Goal: Task Accomplishment & Management: Manage account settings

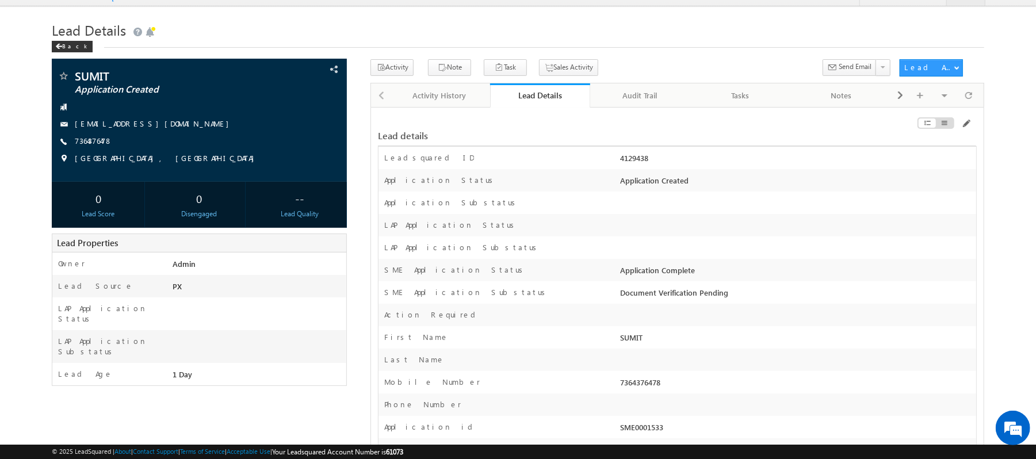
drag, startPoint x: 657, startPoint y: 162, endPoint x: 618, endPoint y: 162, distance: 39.1
click at [618, 162] on div "4129438" at bounding box center [797, 160] width 358 height 16
copy div "4129438"
click at [964, 125] on span at bounding box center [965, 123] width 9 height 9
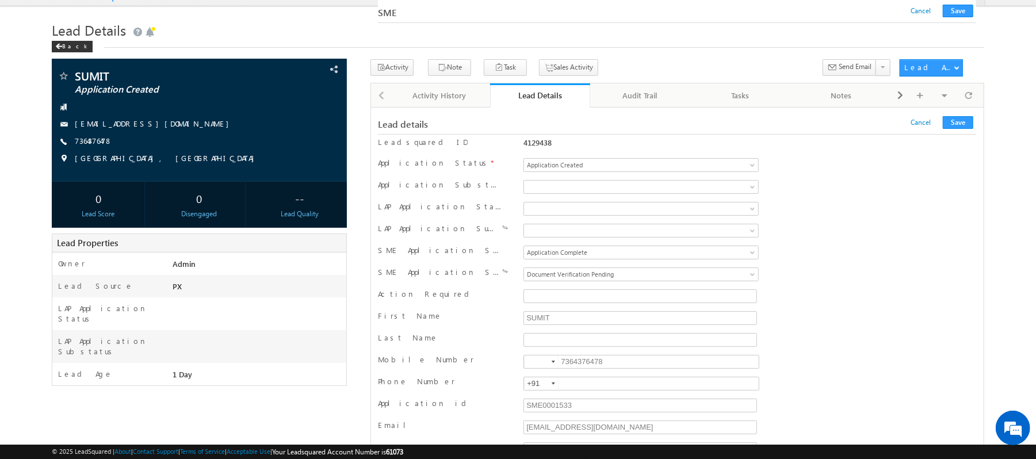
scroll to position [16808, 0]
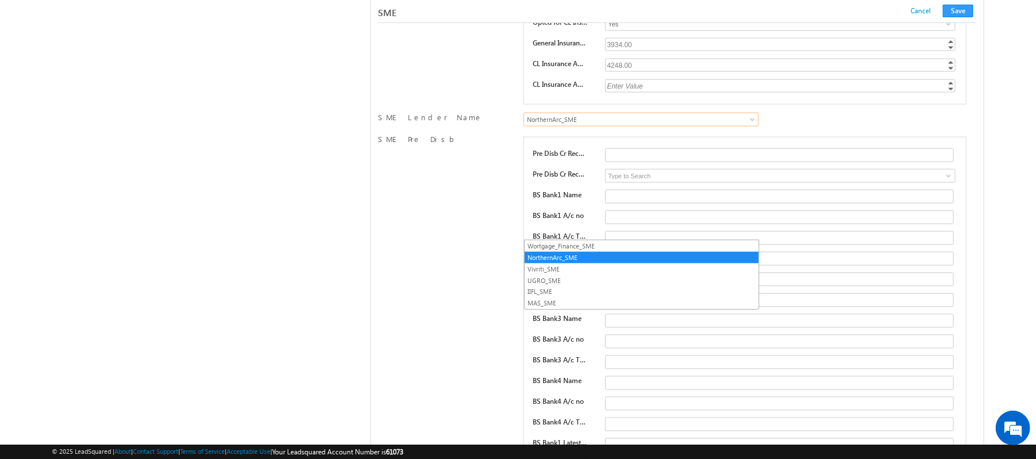
click at [571, 265] on link "Vivriti_SME" at bounding box center [642, 269] width 234 height 10
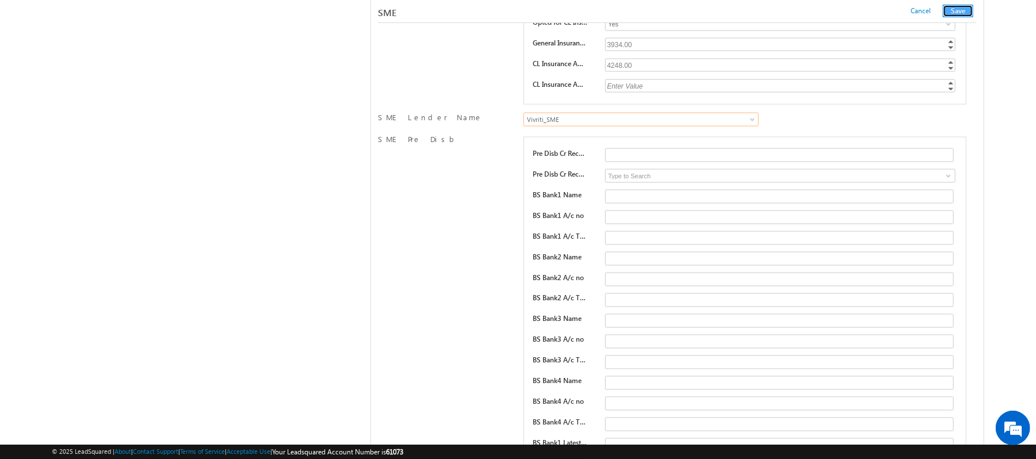
click at [957, 6] on button "Save" at bounding box center [958, 11] width 30 height 13
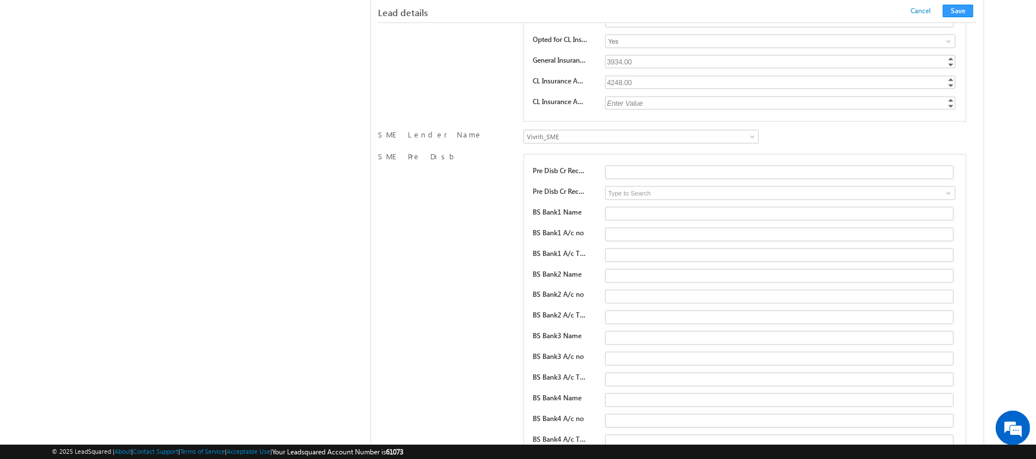
scroll to position [151, 0]
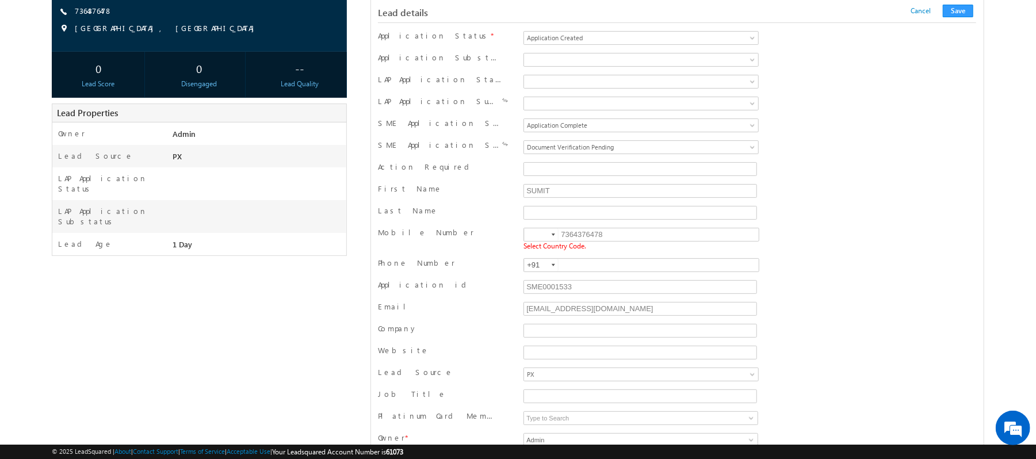
click at [540, 241] on input at bounding box center [541, 234] width 35 height 13
type input "+91"
click at [956, 7] on button "Save" at bounding box center [958, 11] width 30 height 13
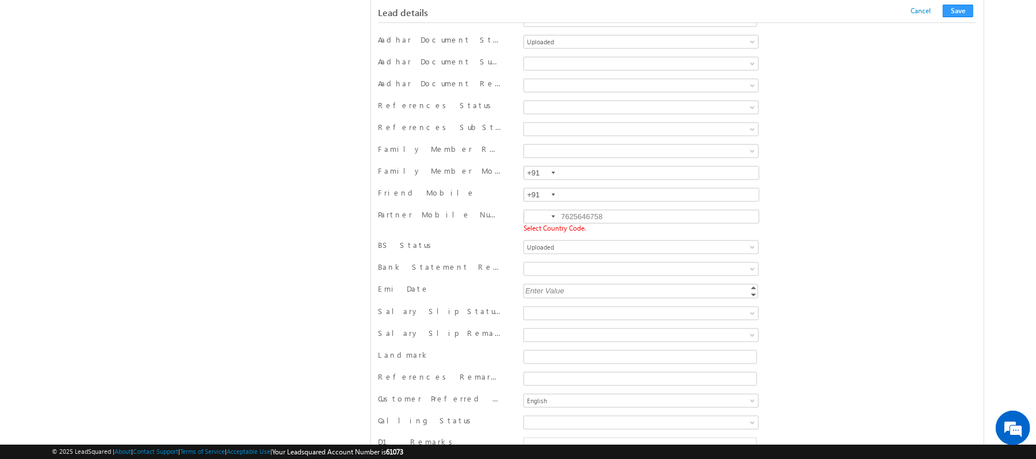
click at [530, 228] on div "7625646758 Select Country Code." at bounding box center [641, 222] width 240 height 26
click at [532, 223] on input at bounding box center [541, 217] width 35 height 13
type input "+91"
click at [965, 17] on button "Save" at bounding box center [958, 11] width 30 height 13
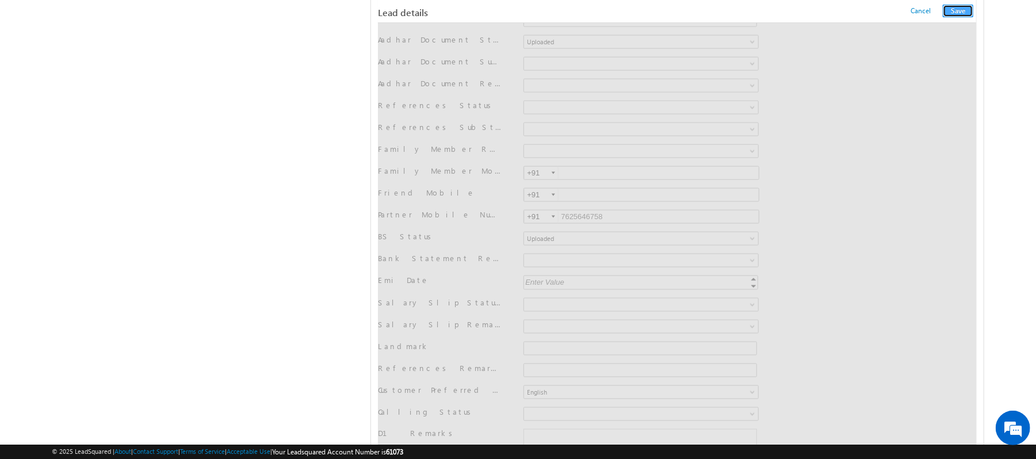
click at [962, 14] on button "Save" at bounding box center [958, 11] width 30 height 13
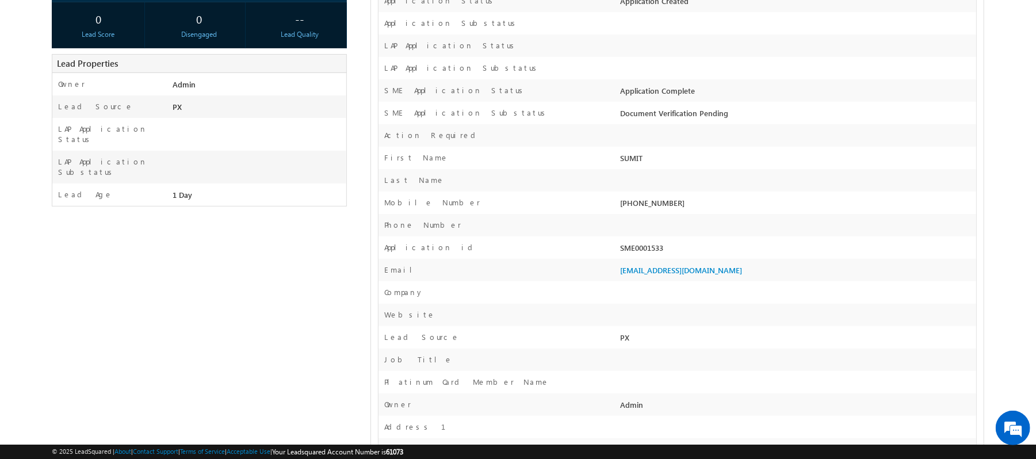
scroll to position [104, 0]
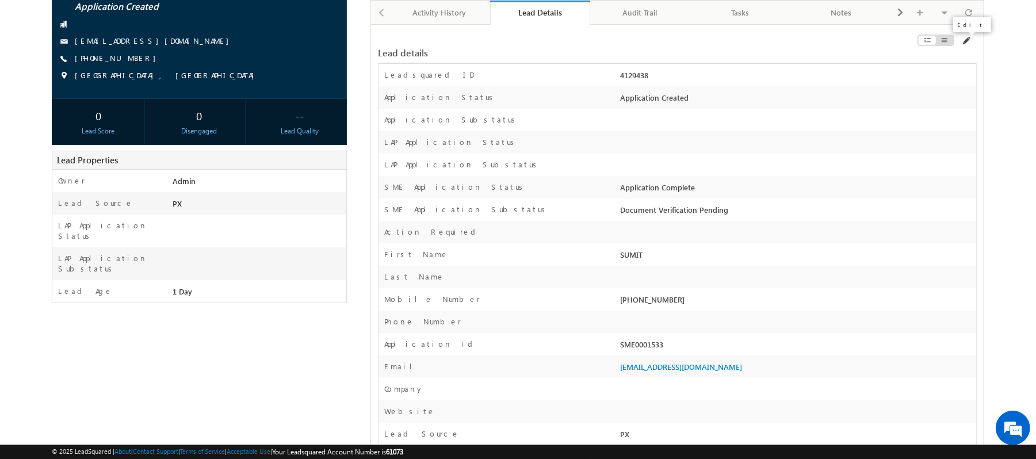
click at [968, 45] on span at bounding box center [965, 40] width 9 height 9
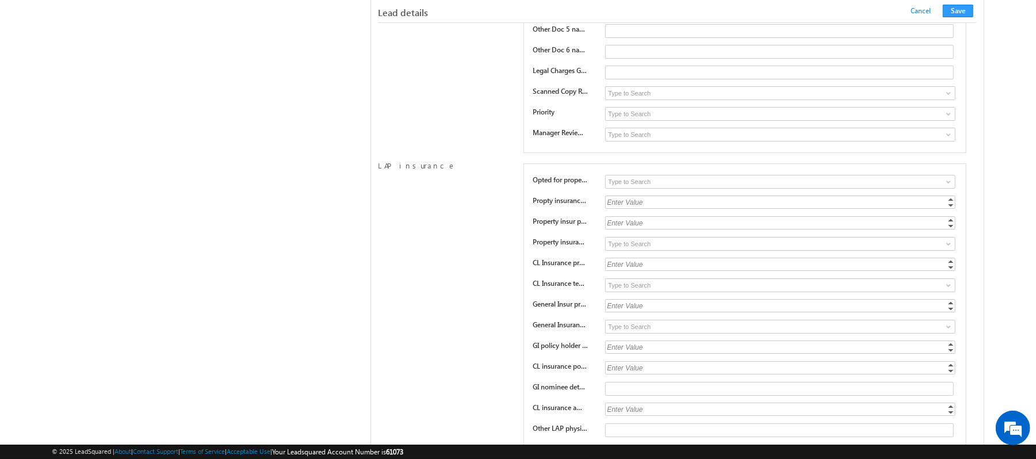
scroll to position [16423, 0]
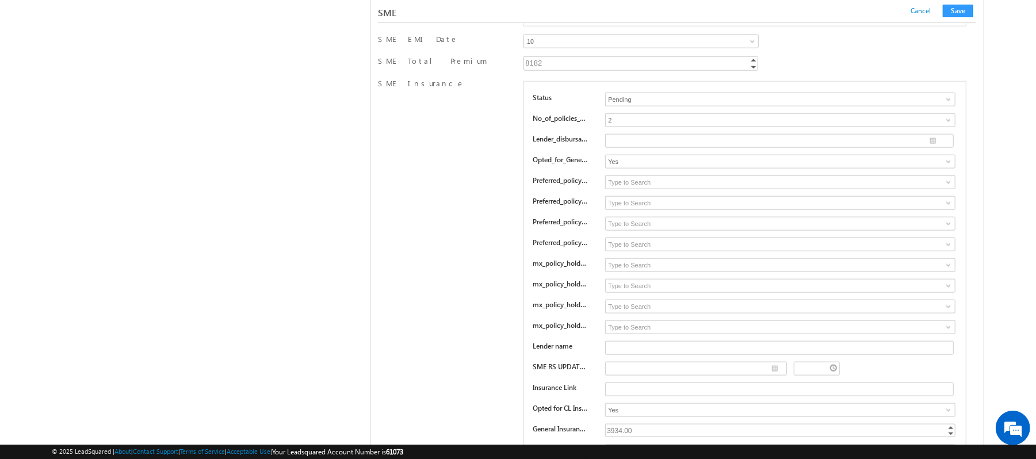
click at [644, 265] on div "Status Pending Approved Pending No_of_policies_opted_in 1 2 3 4 2 Lender_disbur…" at bounding box center [744, 286] width 442 height 410
click at [644, 169] on input "Yes" at bounding box center [780, 162] width 350 height 14
type input "no"
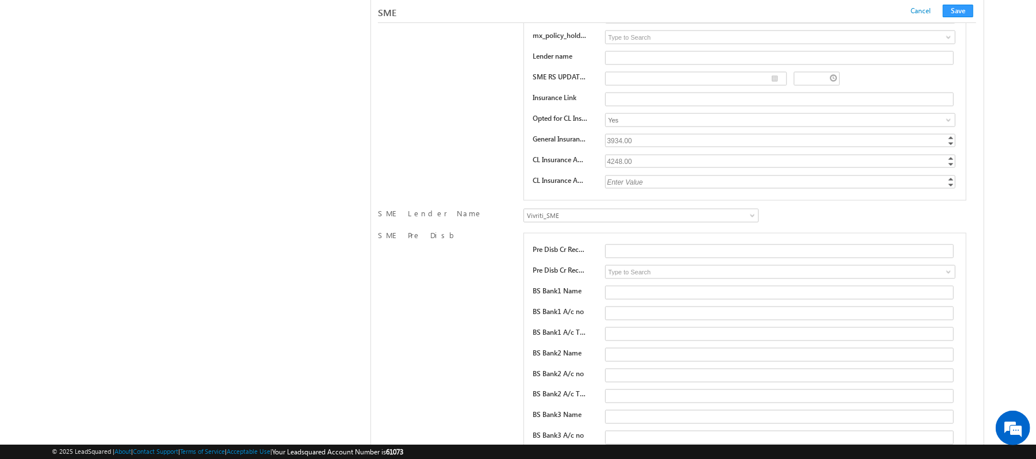
click at [636, 127] on input "Yes" at bounding box center [780, 120] width 350 height 14
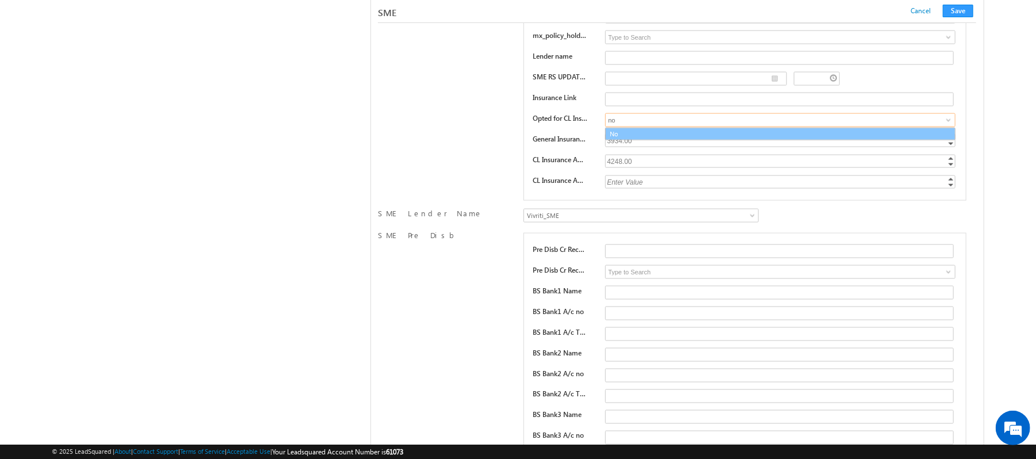
click at [647, 141] on link "No" at bounding box center [780, 134] width 350 height 13
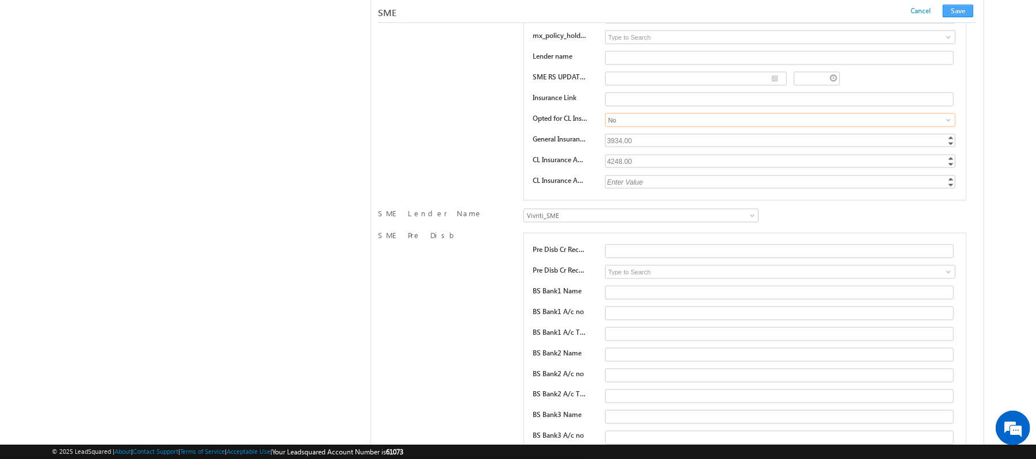
type input "No"
click at [962, 10] on button "Save" at bounding box center [958, 11] width 30 height 13
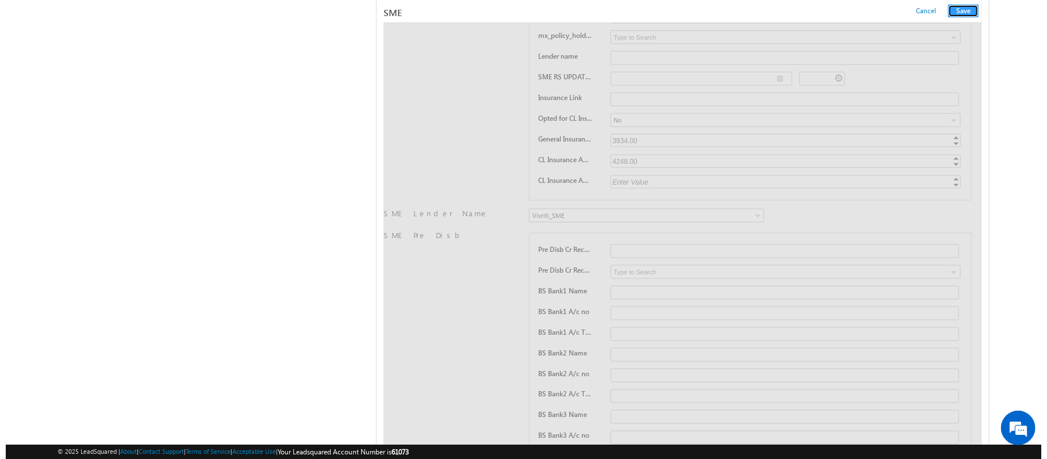
scroll to position [0, 0]
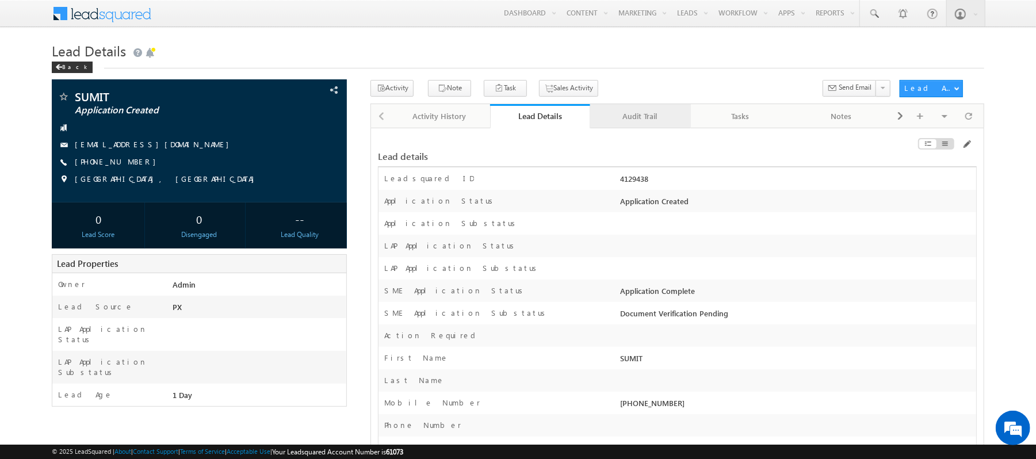
click at [641, 118] on div "Audit Trail" at bounding box center [639, 116] width 81 height 14
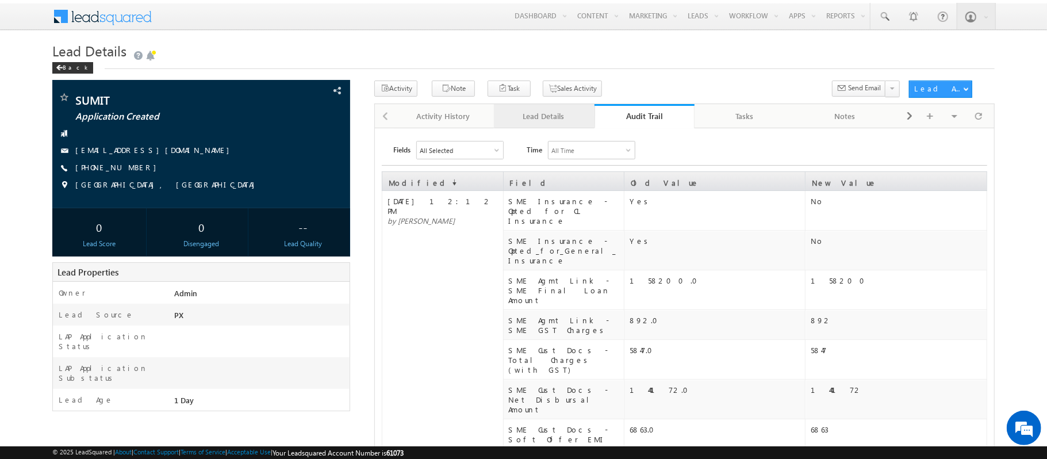
click at [536, 115] on div "Lead Details" at bounding box center [543, 116] width 81 height 14
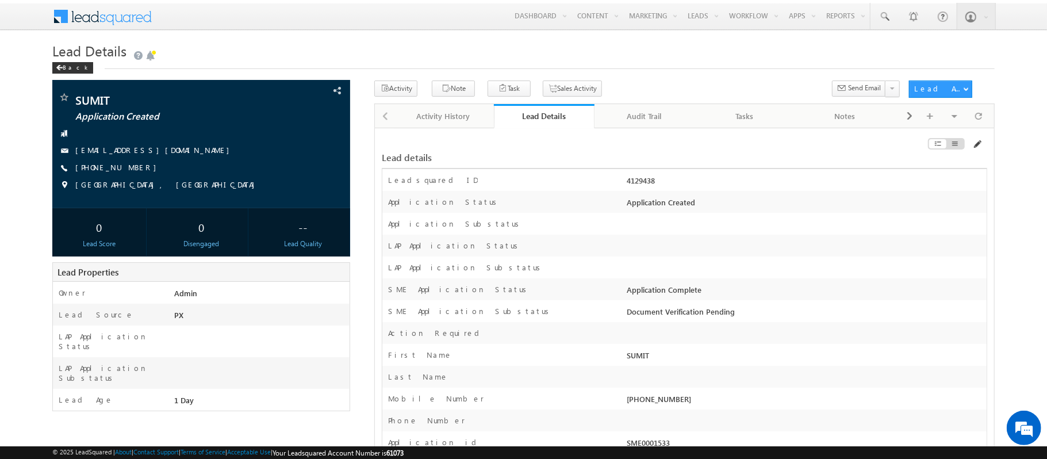
click at [979, 140] on span at bounding box center [977, 144] width 9 height 9
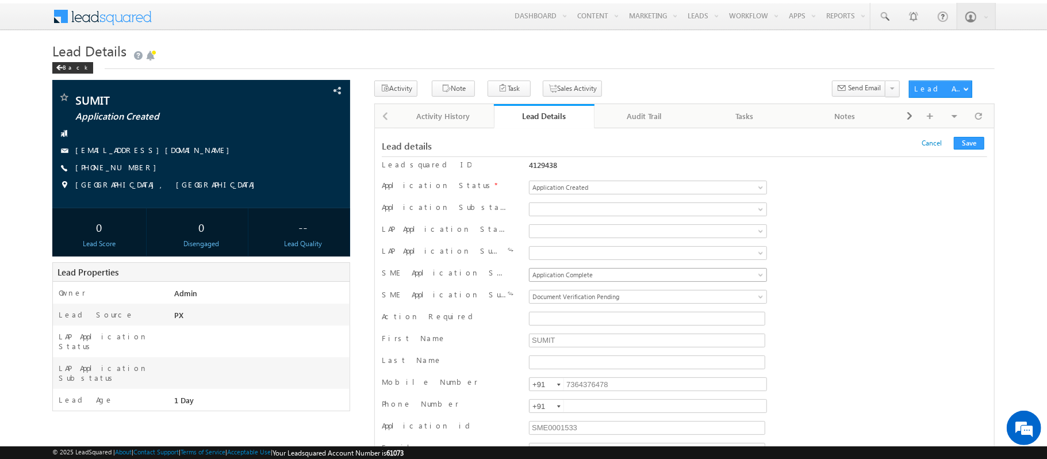
click at [608, 276] on span "Application Complete" at bounding box center [619, 275] width 179 height 10
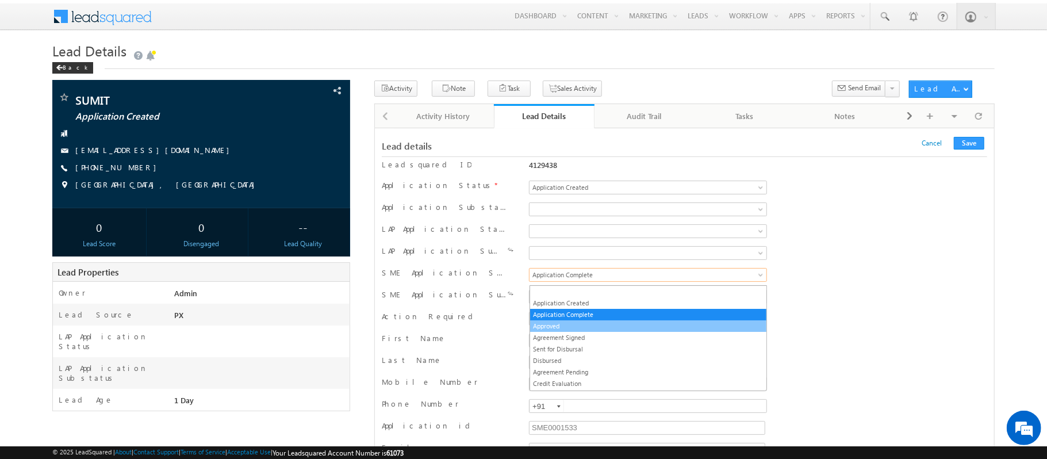
click at [567, 326] on link "Approved" at bounding box center [648, 326] width 236 height 10
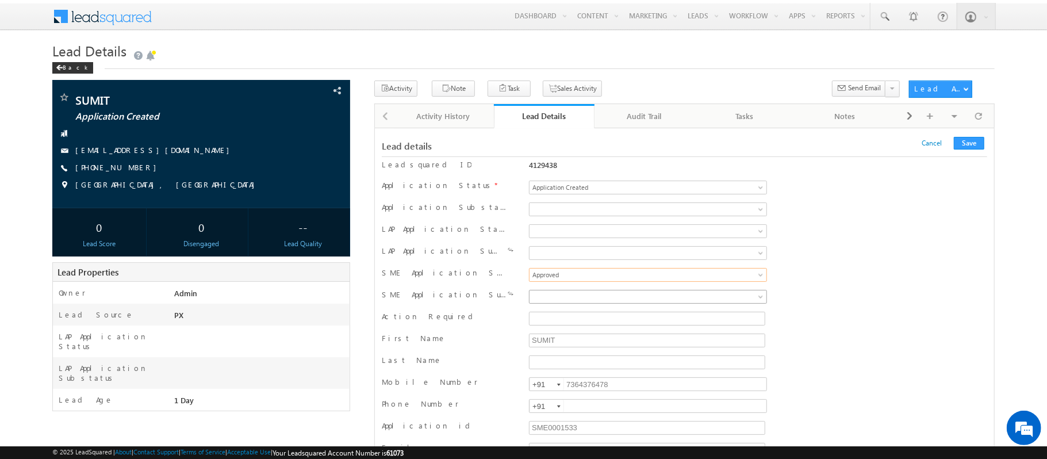
click at [549, 296] on span at bounding box center [619, 297] width 179 height 10
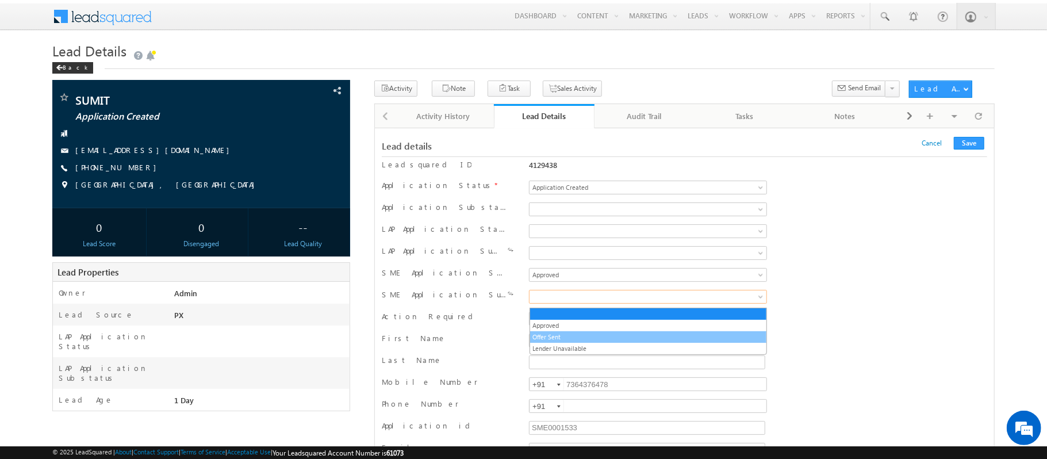
click at [567, 334] on link "Offer Sent" at bounding box center [648, 337] width 236 height 10
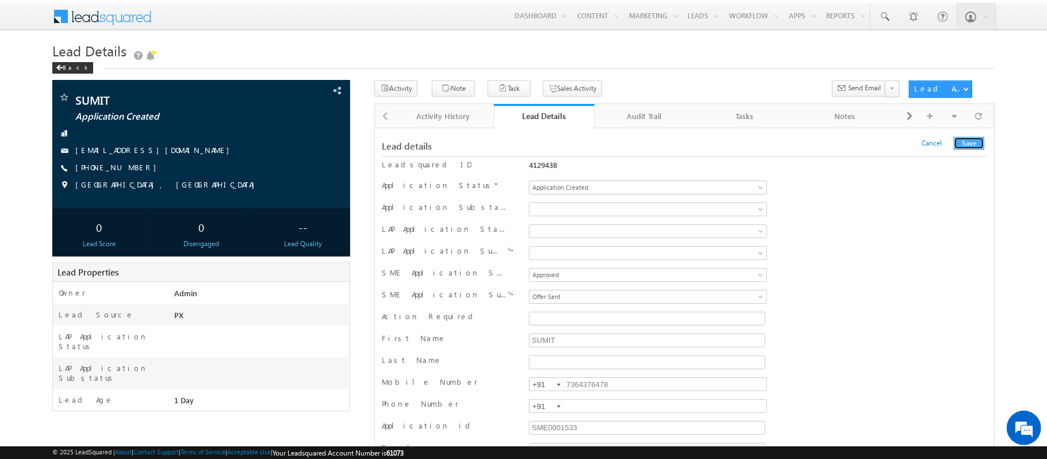
click at [978, 141] on button "Save" at bounding box center [969, 143] width 30 height 13
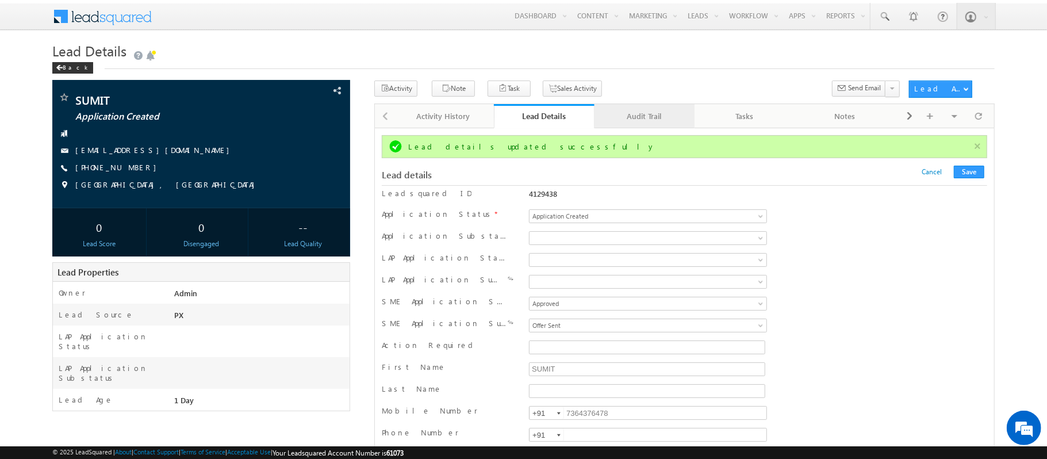
click at [637, 123] on div "Audit Trail" at bounding box center [644, 116] width 81 height 14
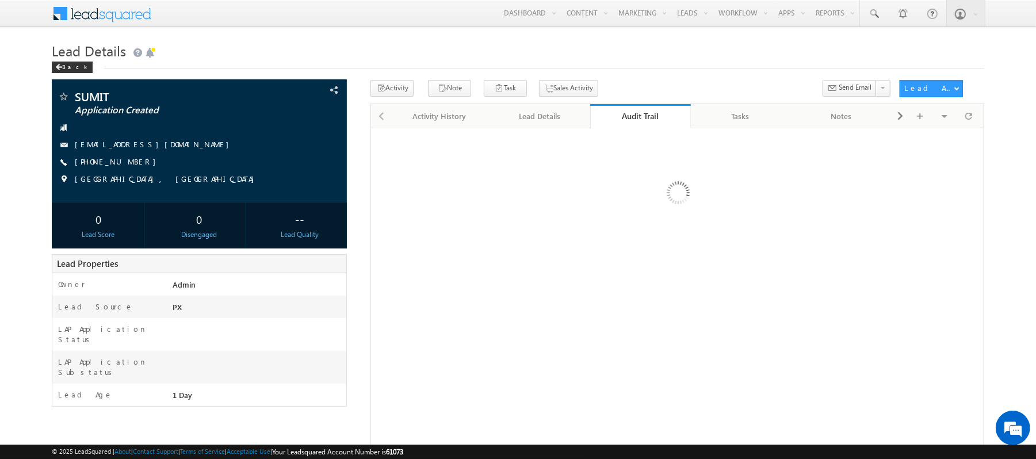
click at [636, 120] on div "Audit Trail" at bounding box center [640, 115] width 83 height 11
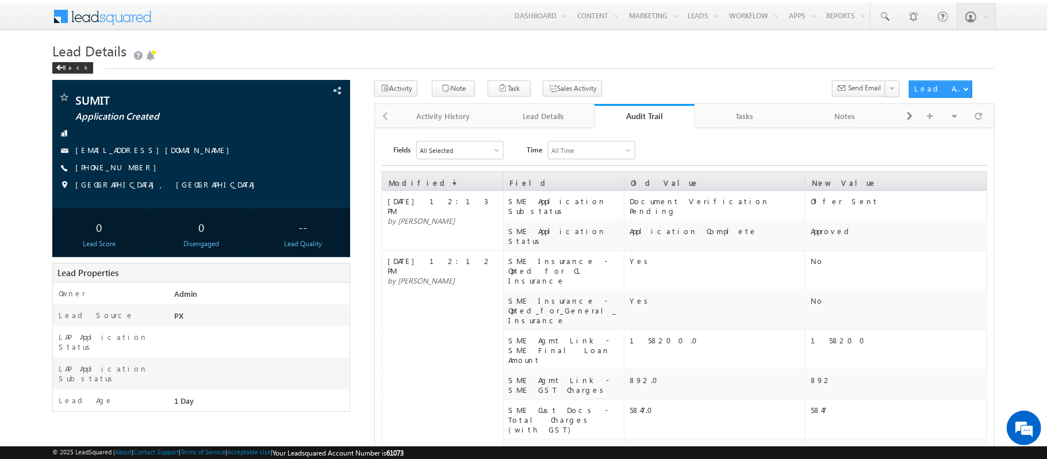
click at [636, 120] on div "Audit Trail" at bounding box center [644, 115] width 83 height 11
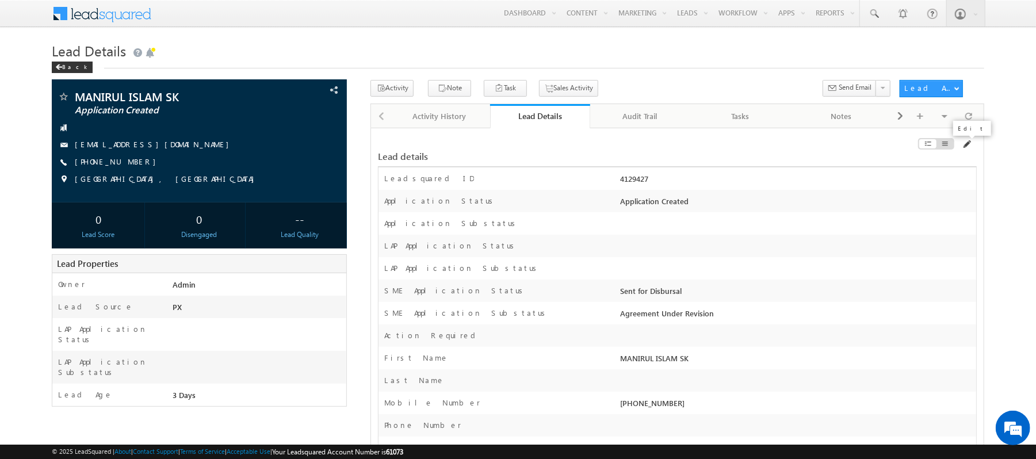
click at [967, 148] on span at bounding box center [966, 144] width 9 height 9
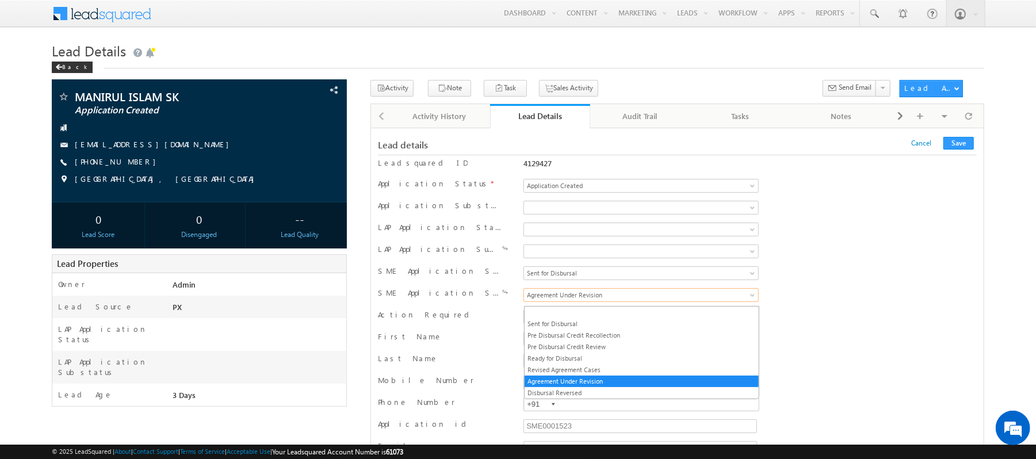
click at [615, 295] on span "Agreement Under Revision" at bounding box center [613, 295] width 179 height 10
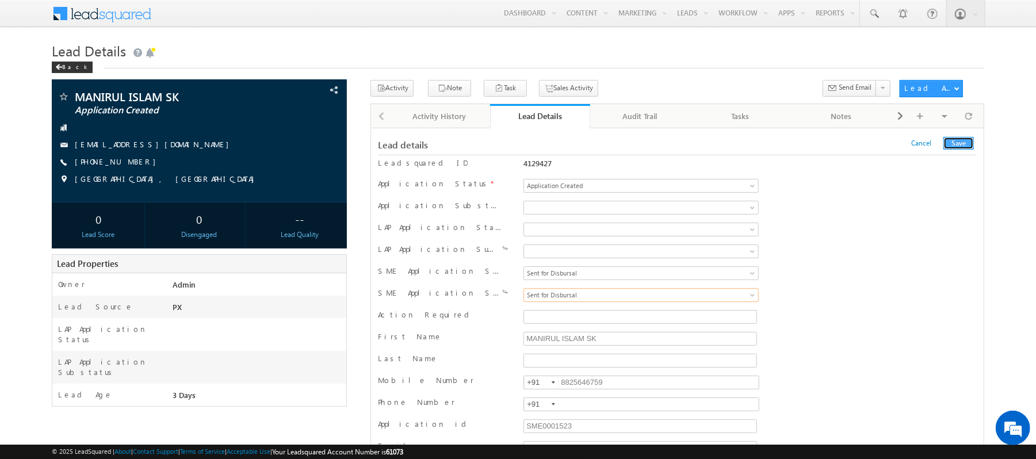
click at [951, 147] on button "Save" at bounding box center [958, 143] width 30 height 13
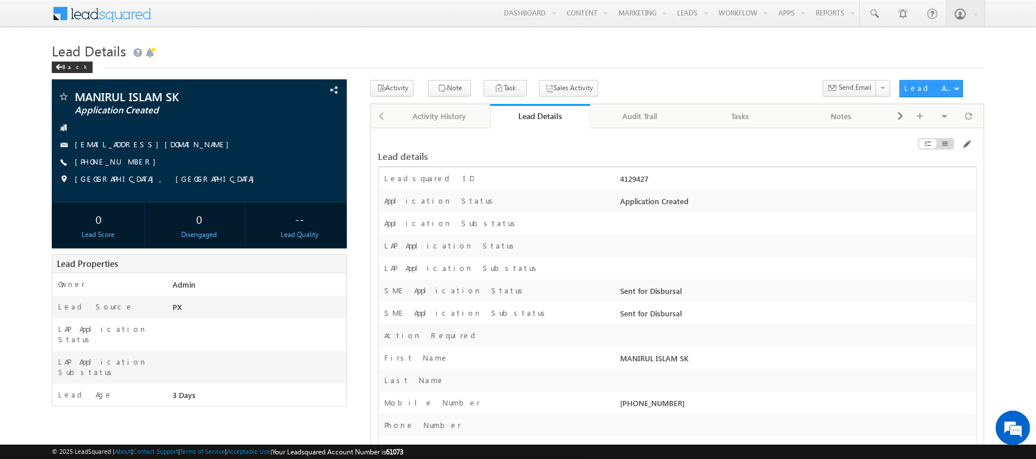
click at [972, 147] on div at bounding box center [881, 146] width 189 height 13
click at [962, 146] on span at bounding box center [966, 144] width 9 height 9
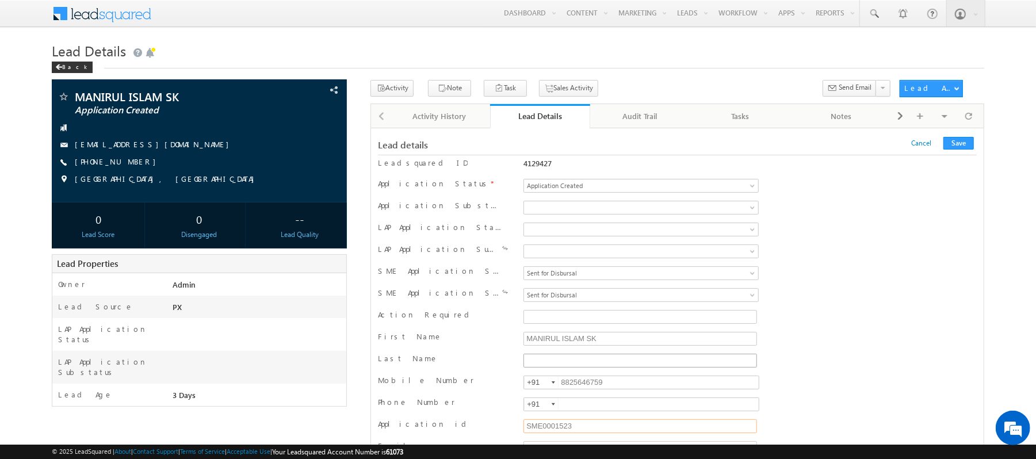
click at [576, 433] on input "SME0001523" at bounding box center [640, 426] width 234 height 14
click at [621, 389] on input "8825646759" at bounding box center [640, 383] width 235 height 14
paste input "7567767676"
type input "7567767676"
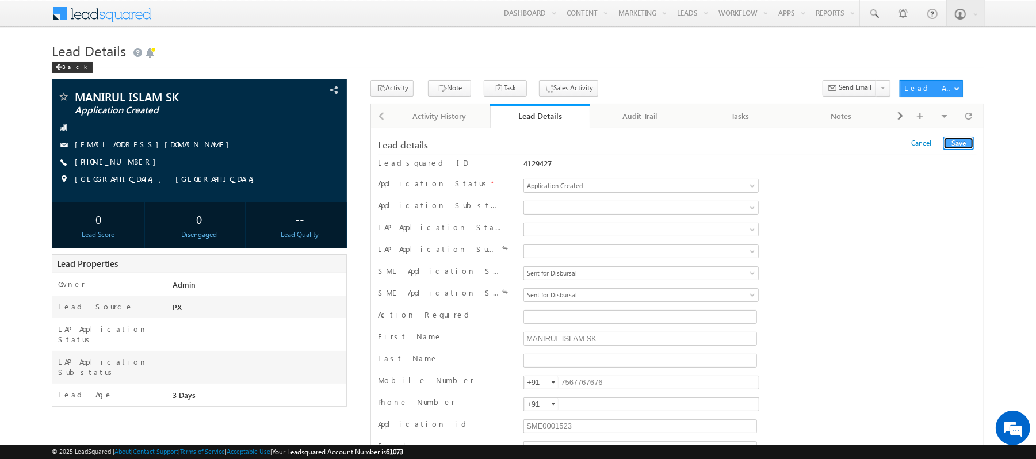
click at [959, 138] on button "Save" at bounding box center [958, 143] width 30 height 13
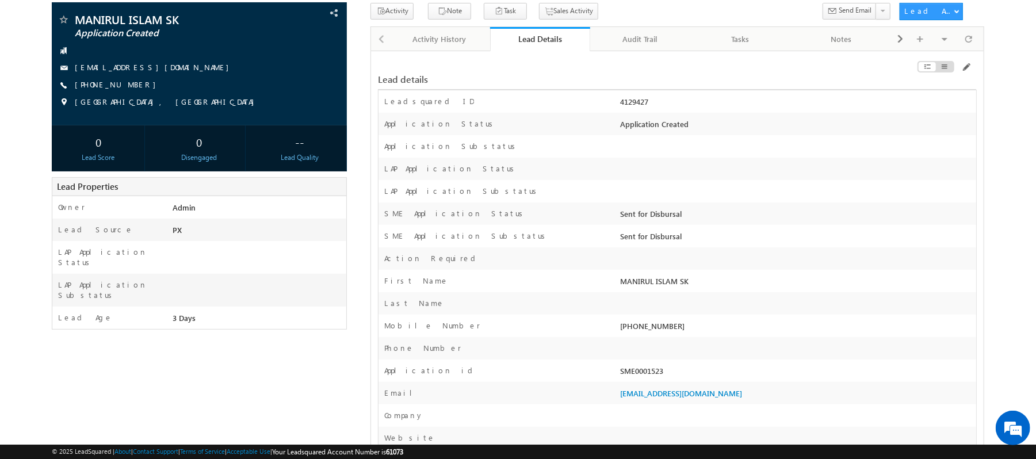
scroll to position [79, 0]
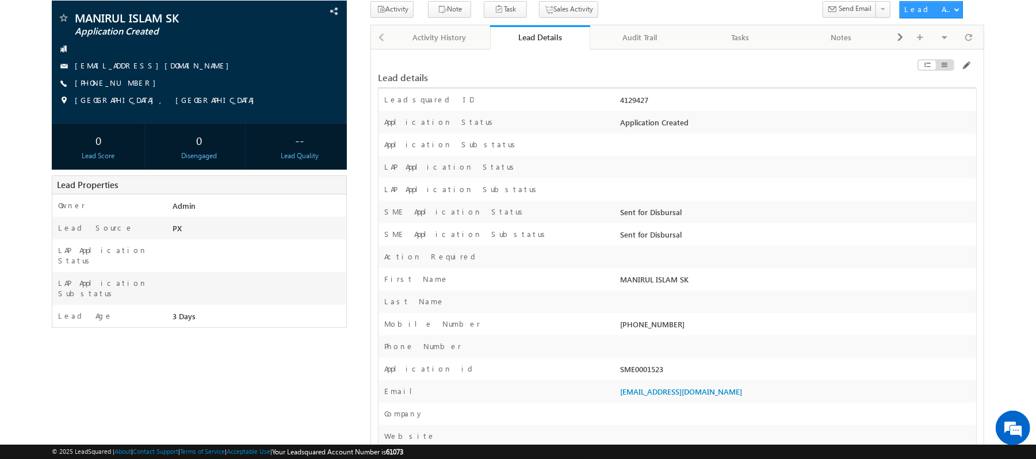
drag, startPoint x: 671, startPoint y: 370, endPoint x: 620, endPoint y: 370, distance: 50.6
click at [620, 370] on div "SME0001523" at bounding box center [797, 372] width 358 height 16
copy div "SME0001523"
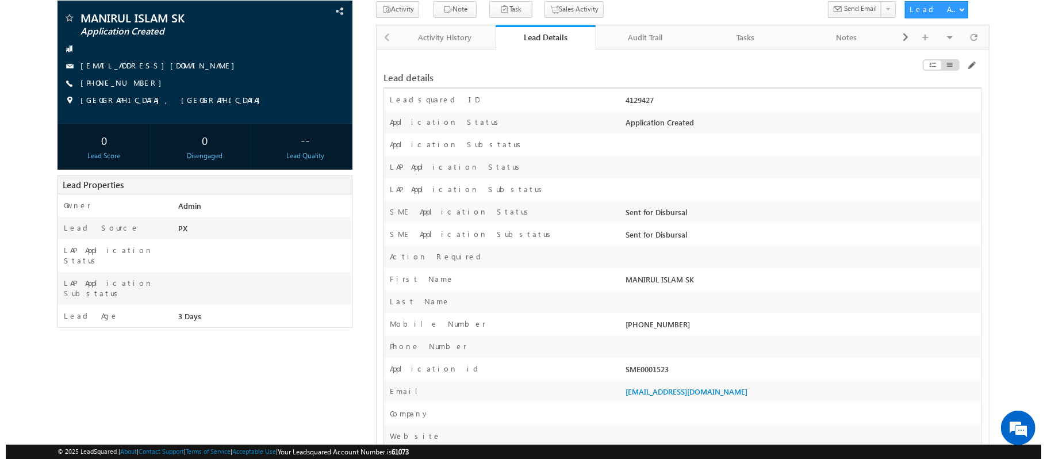
scroll to position [0, 0]
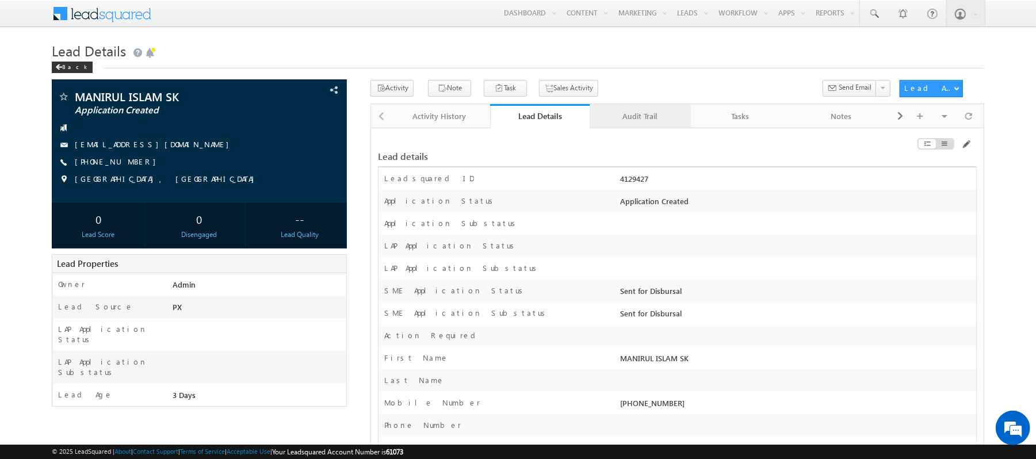
click at [645, 120] on div "Audit Trail" at bounding box center [639, 116] width 81 height 14
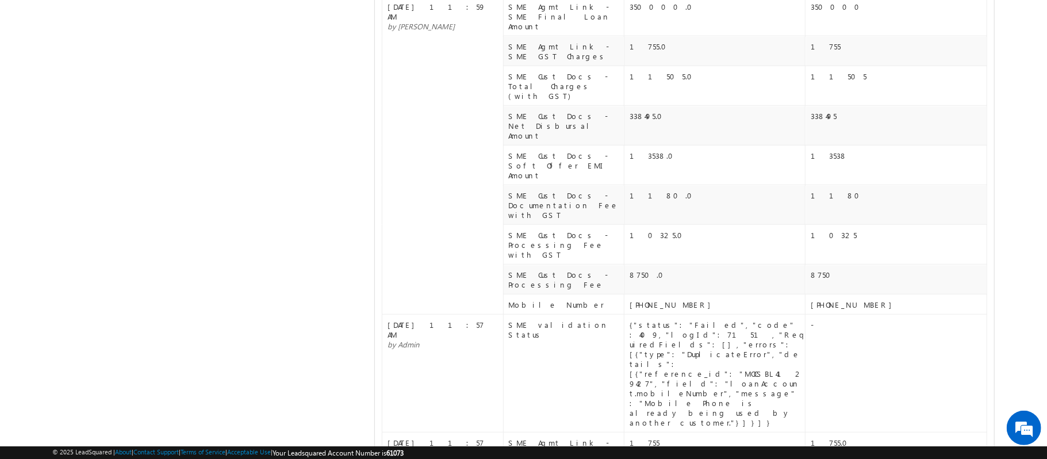
scroll to position [590, 0]
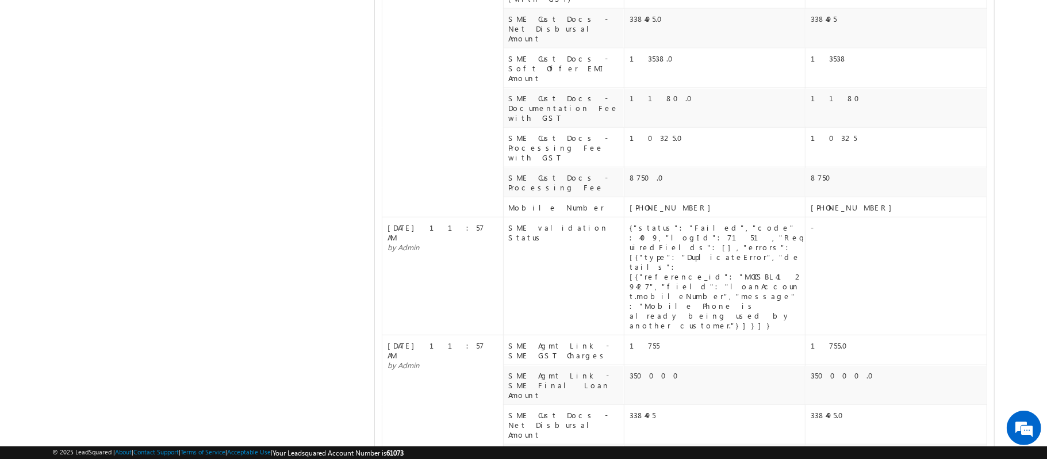
click at [564, 417] on div "Fields All Selected Select All System 48 Application Status Conversion Referrer…" at bounding box center [685, 108] width 606 height 1125
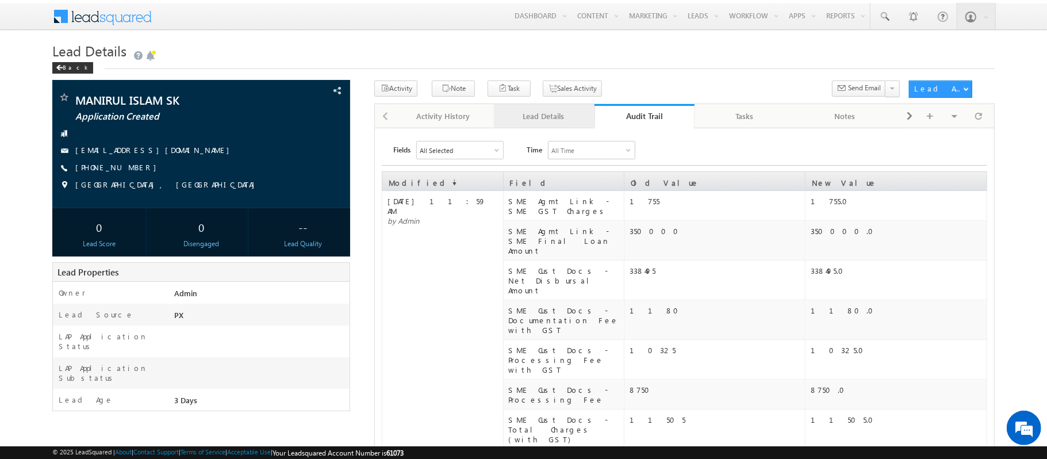
click at [540, 125] on link "Lead Details" at bounding box center [544, 116] width 101 height 24
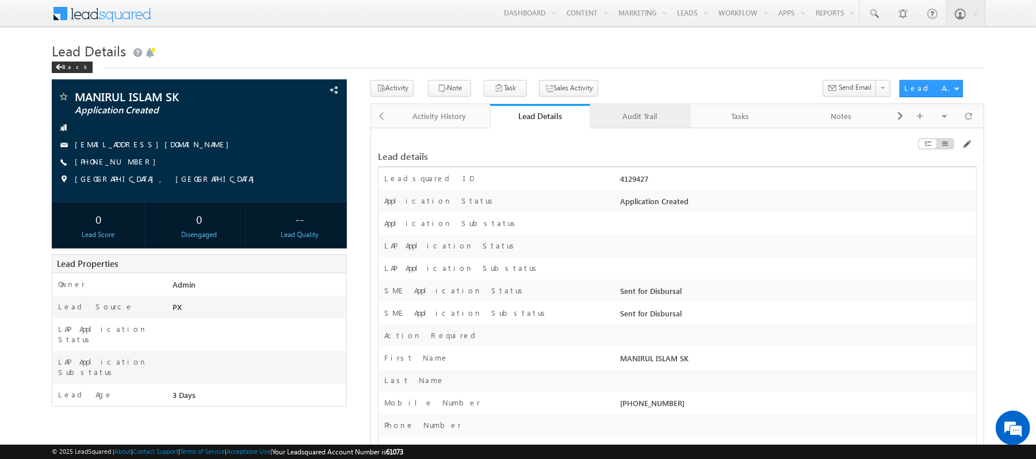
click at [624, 117] on div "Audit Trail" at bounding box center [639, 116] width 81 height 14
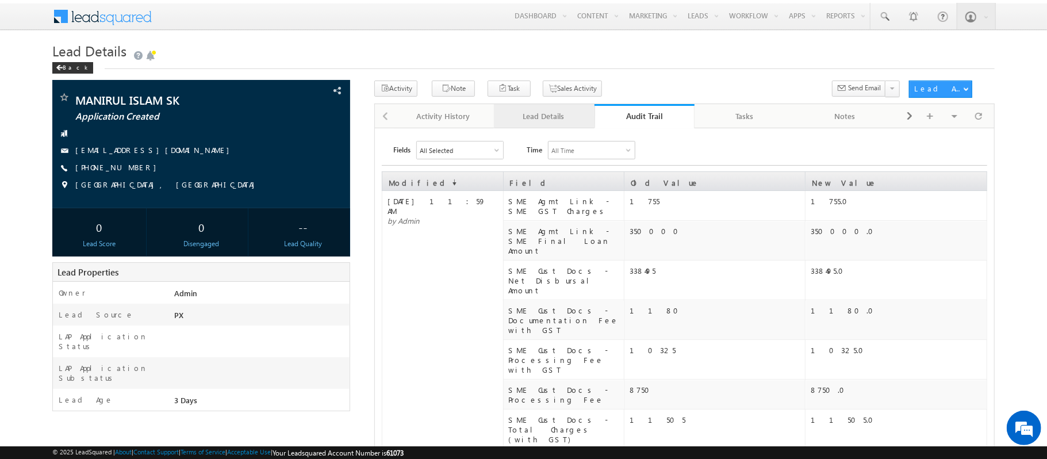
click at [543, 123] on div "Lead Details" at bounding box center [543, 116] width 81 height 14
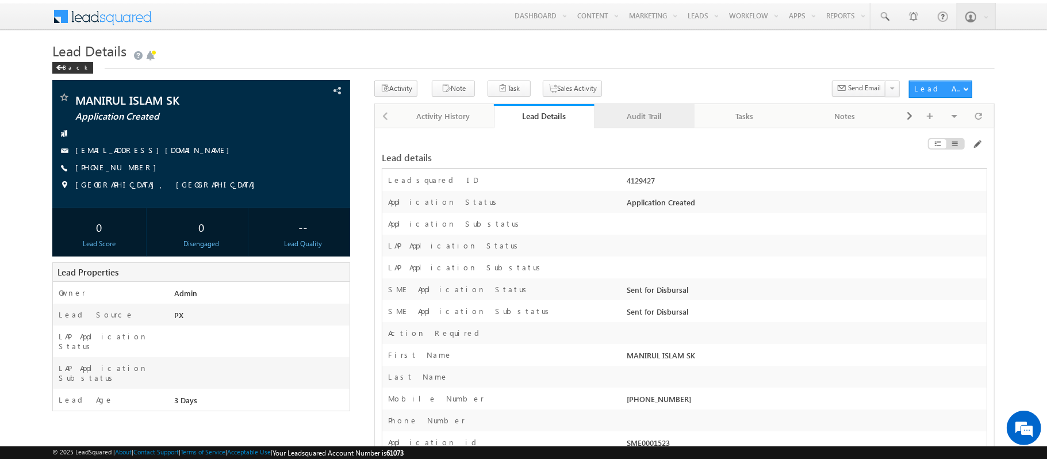
click at [635, 118] on div "Audit Trail" at bounding box center [644, 116] width 81 height 14
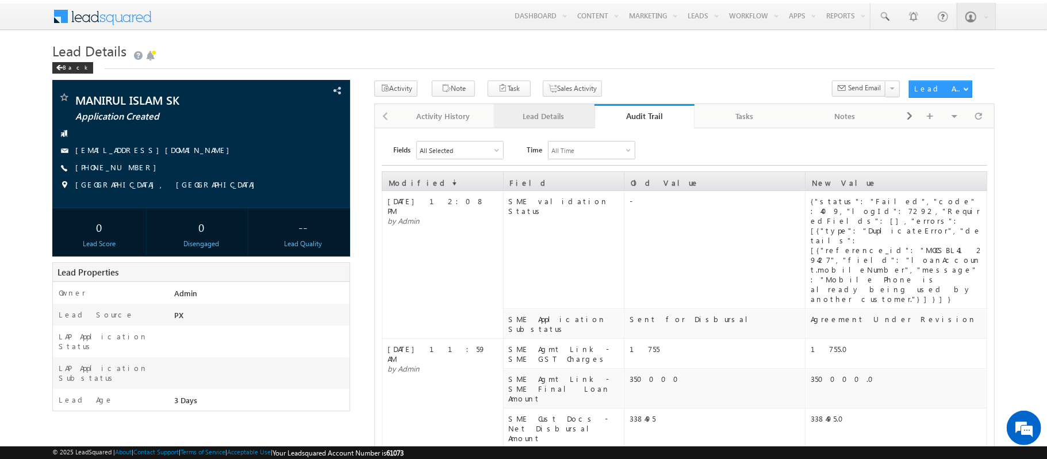
click at [534, 128] on link "Lead Details" at bounding box center [544, 116] width 101 height 24
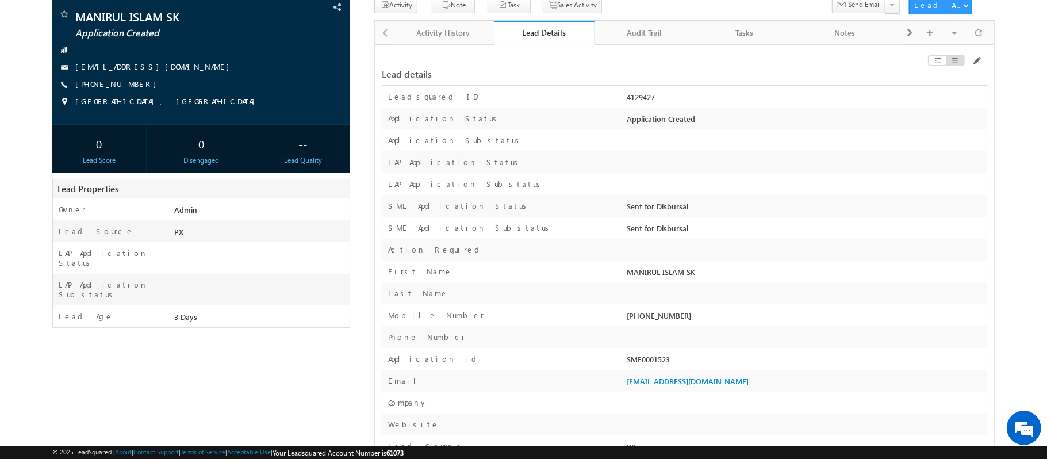
scroll to position [84, 0]
drag, startPoint x: 640, startPoint y: 320, endPoint x: 707, endPoint y: 320, distance: 66.7
click at [707, 320] on div "+91-7567767676" at bounding box center [806, 317] width 362 height 16
click at [652, 30] on div "Audit Trail" at bounding box center [644, 32] width 81 height 14
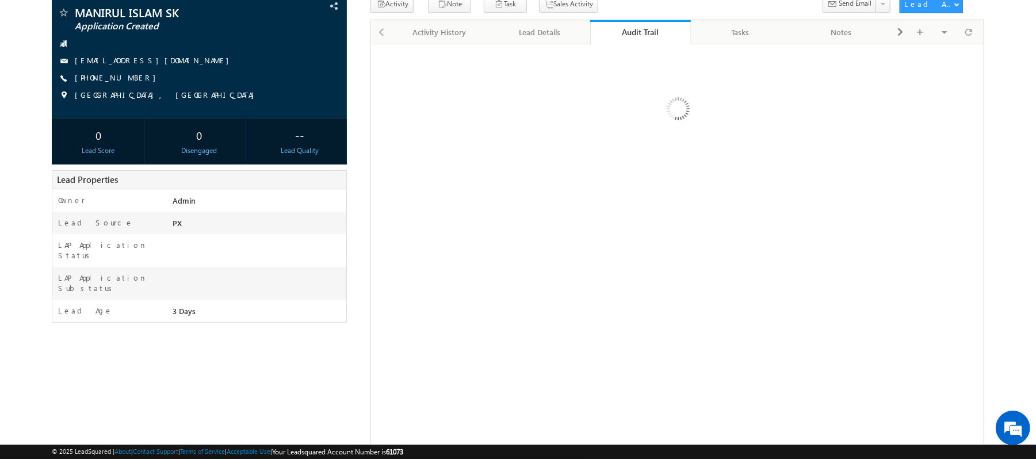
click at [652, 30] on div "Audit Trail" at bounding box center [640, 31] width 83 height 11
click at [564, 29] on div "Lead Details" at bounding box center [539, 32] width 81 height 14
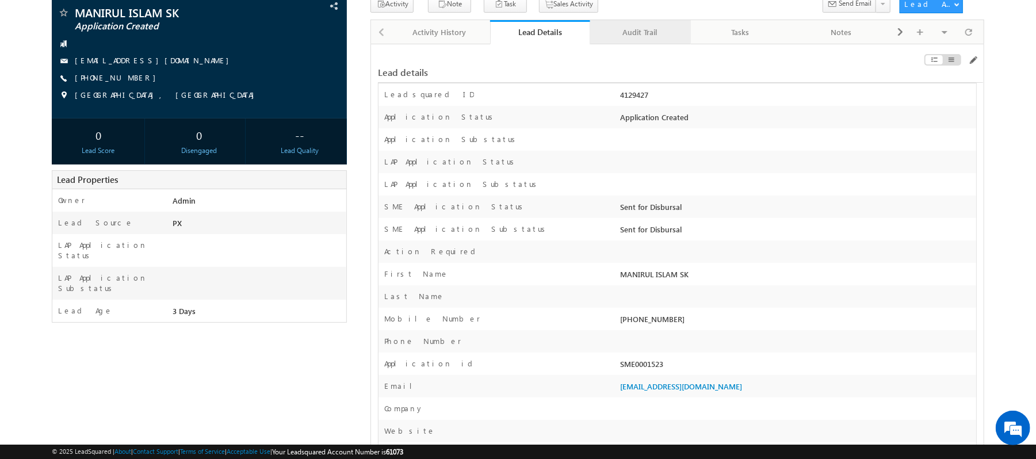
click at [629, 28] on div "Audit Trail" at bounding box center [639, 32] width 81 height 14
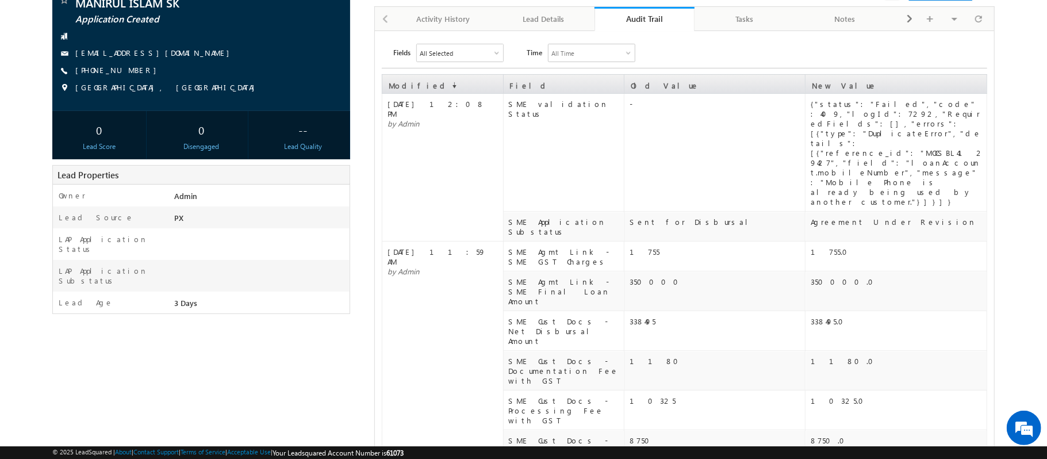
scroll to position [92, 0]
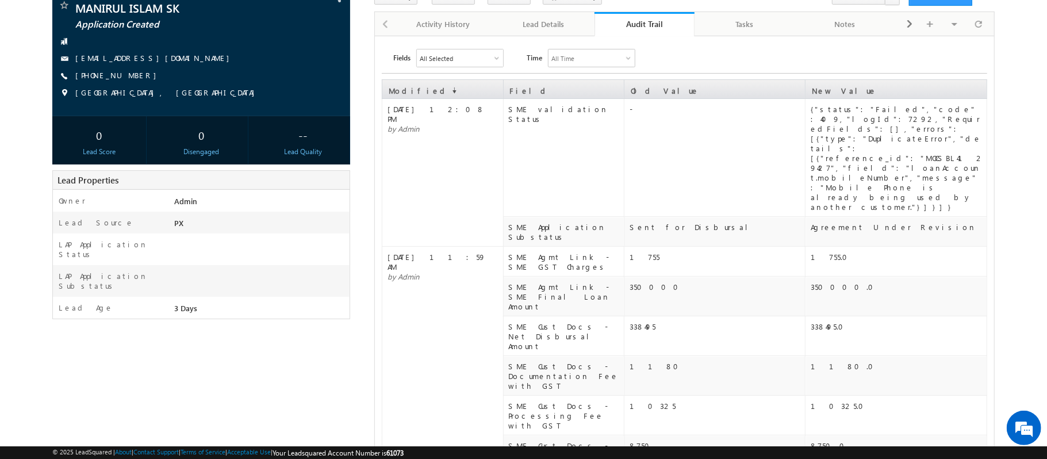
click at [472, 58] on div "All Selected" at bounding box center [460, 57] width 86 height 17
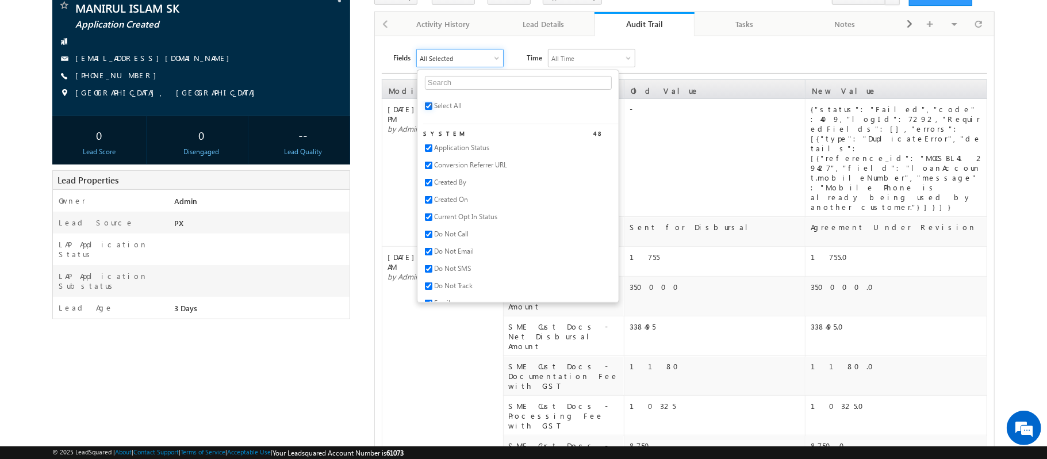
click at [428, 105] on input "checkbox" at bounding box center [428, 105] width 7 height 7
checkbox input "false"
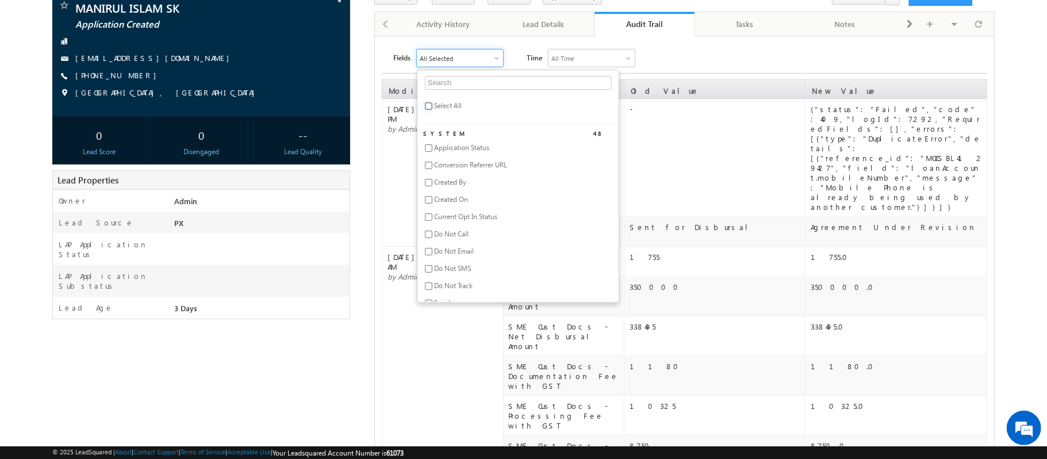
checkbox input "false"
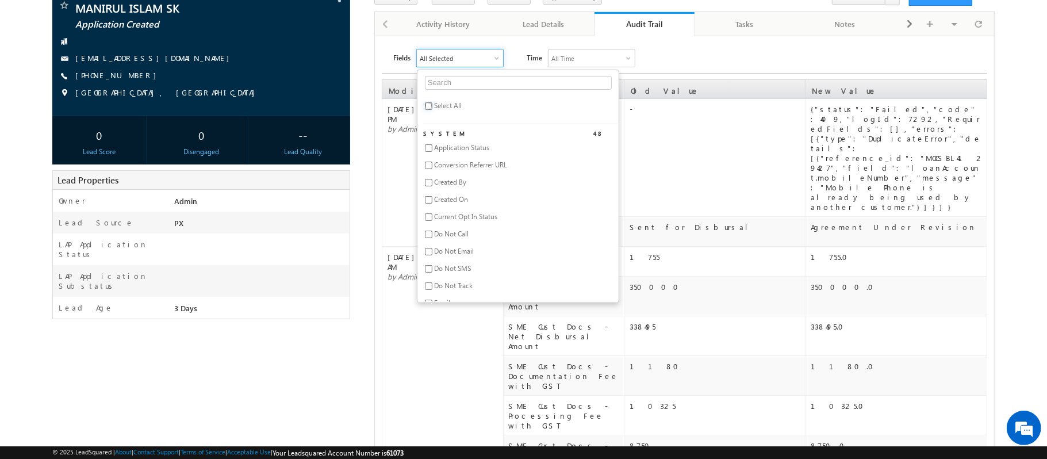
checkbox input "false"
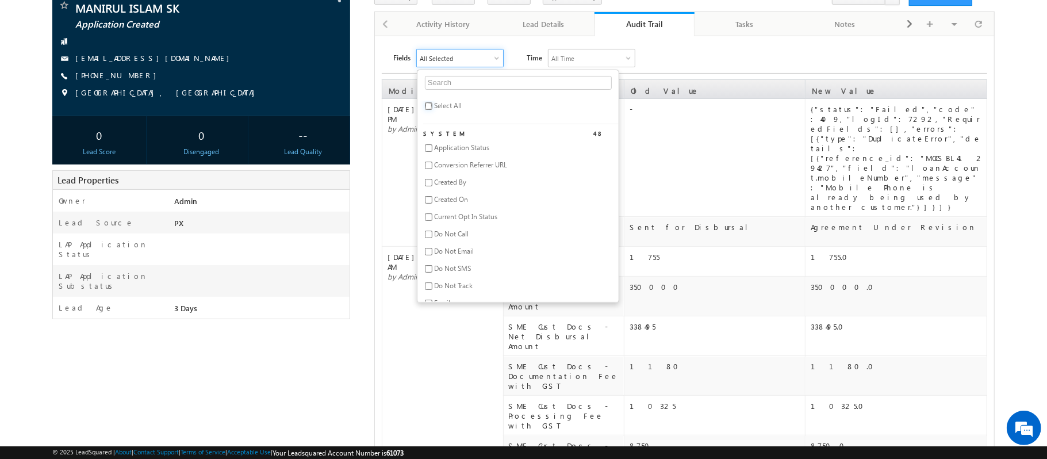
checkbox input "false"
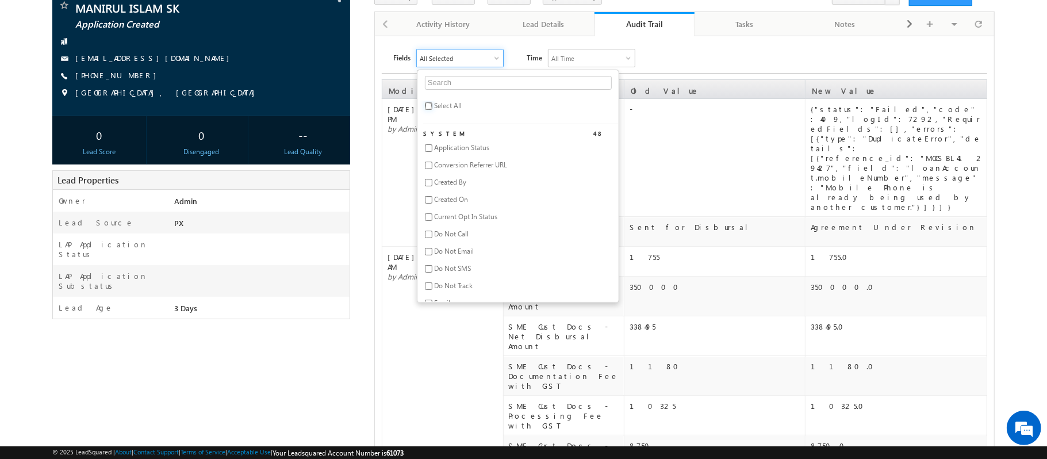
checkbox input "false"
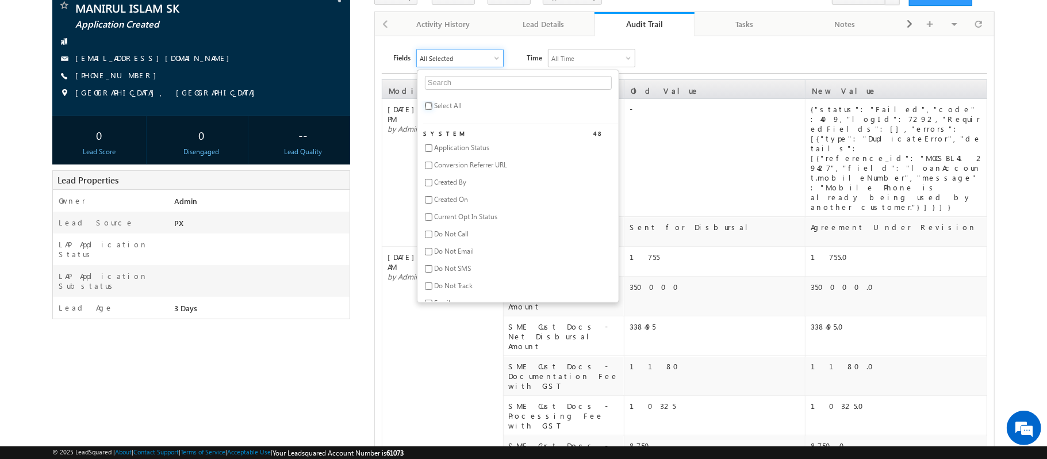
checkbox input "false"
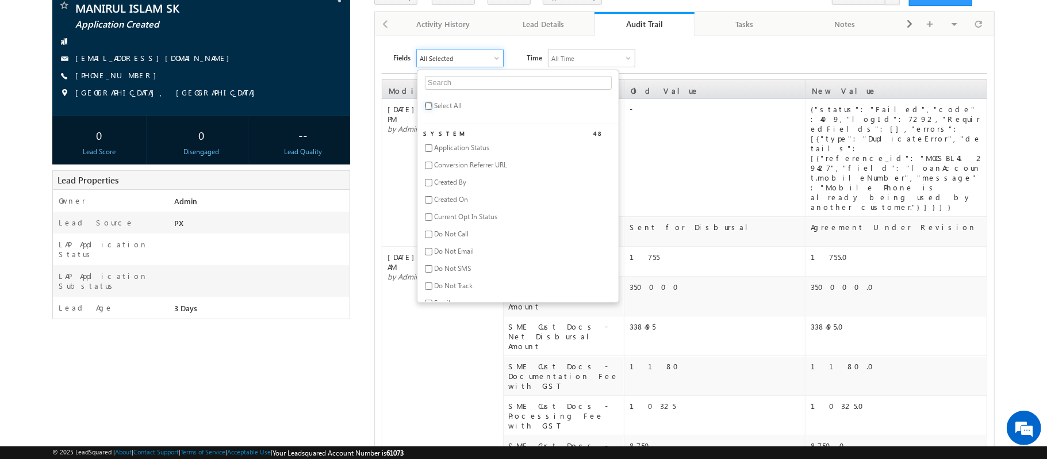
checkbox input "false"
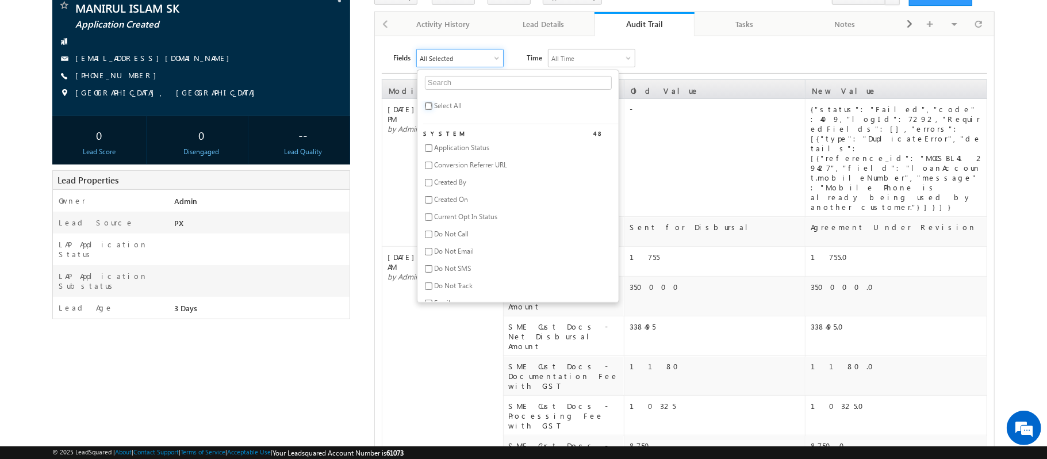
checkbox input "false"
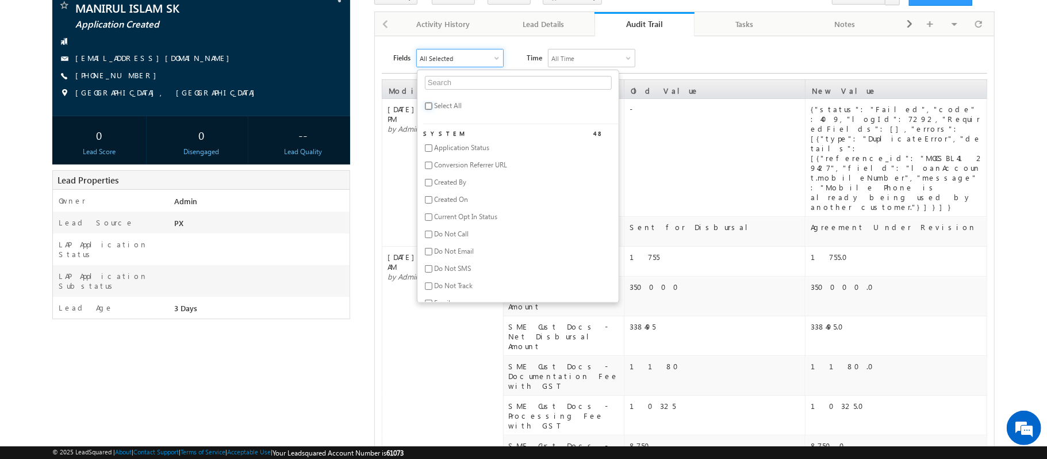
checkbox input "false"
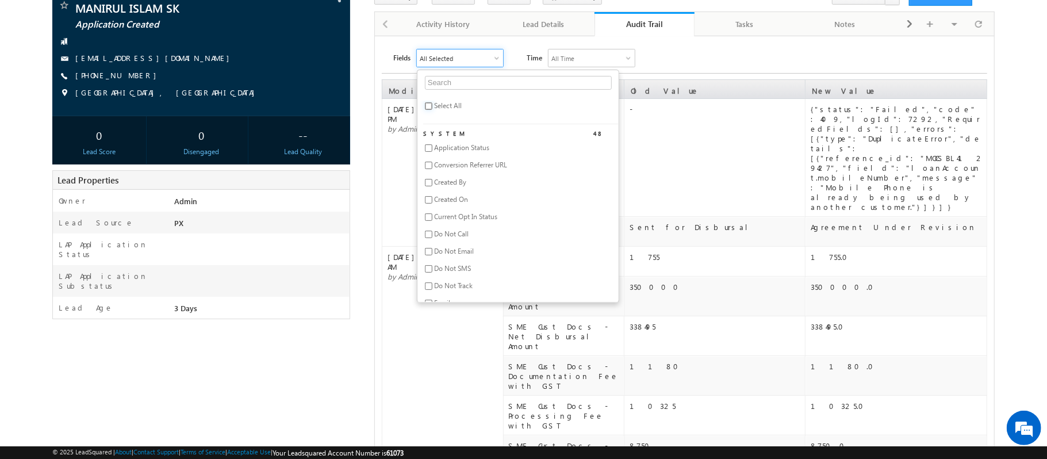
checkbox input "false"
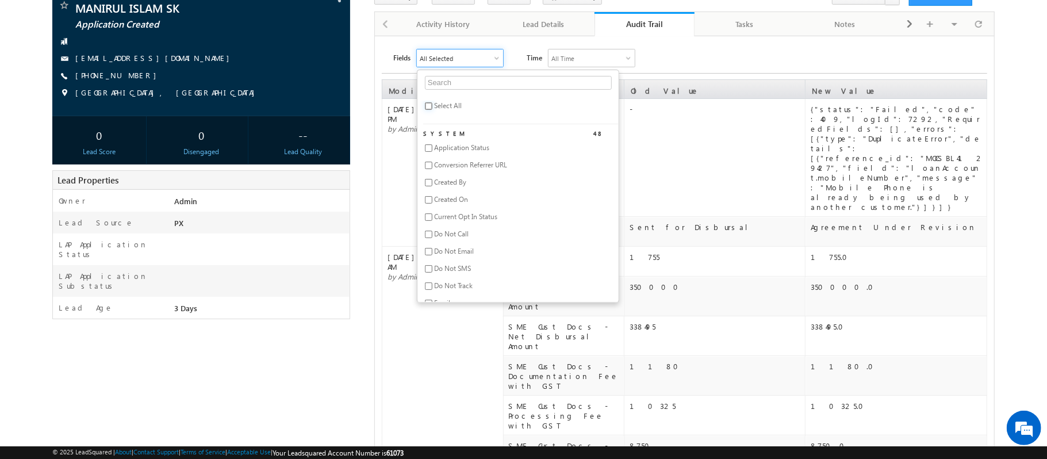
checkbox input "false"
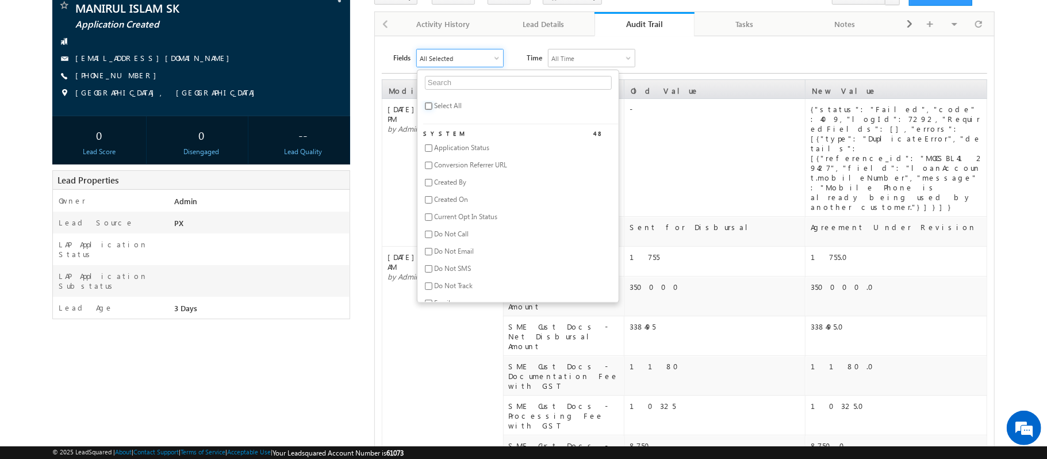
checkbox input "false"
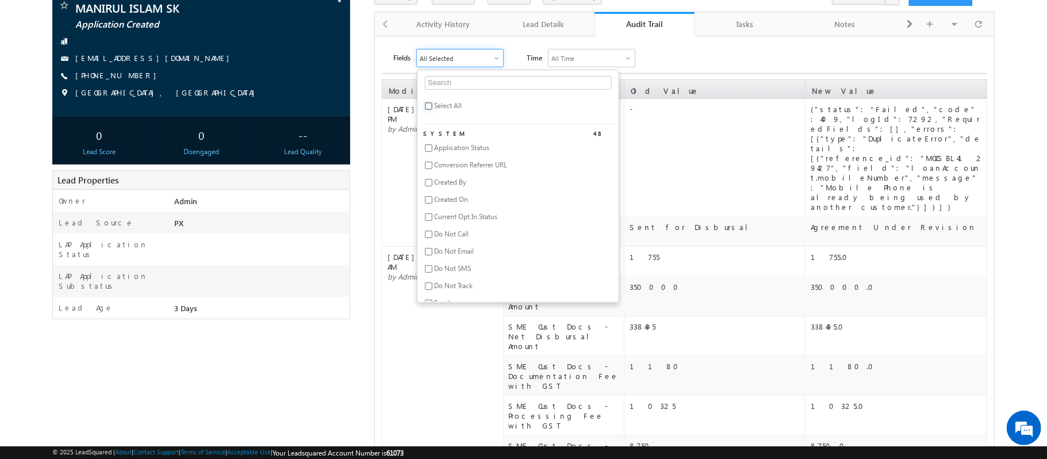
checkbox input "false"
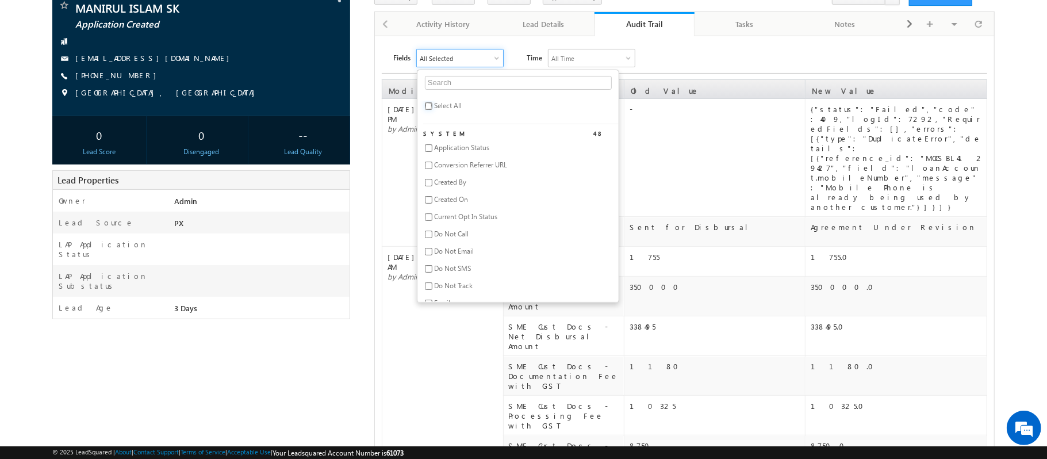
checkbox input "false"
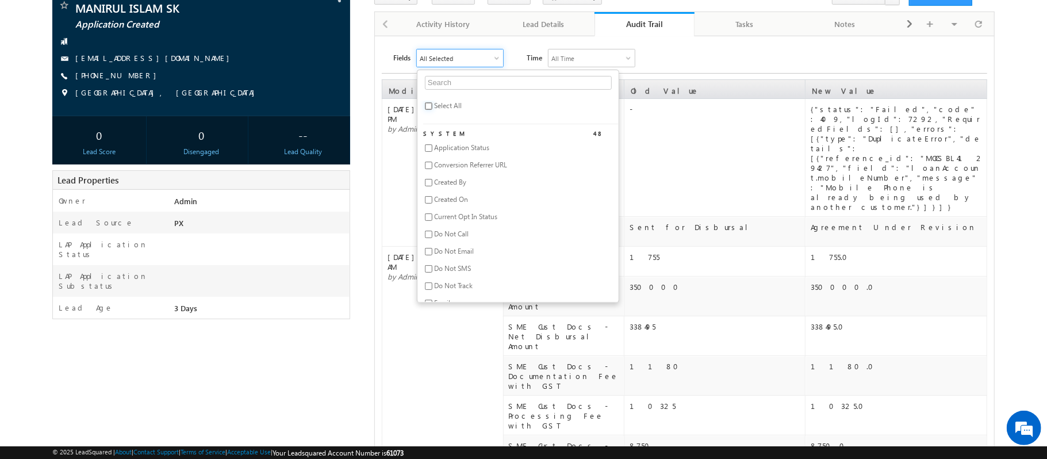
checkbox input "false"
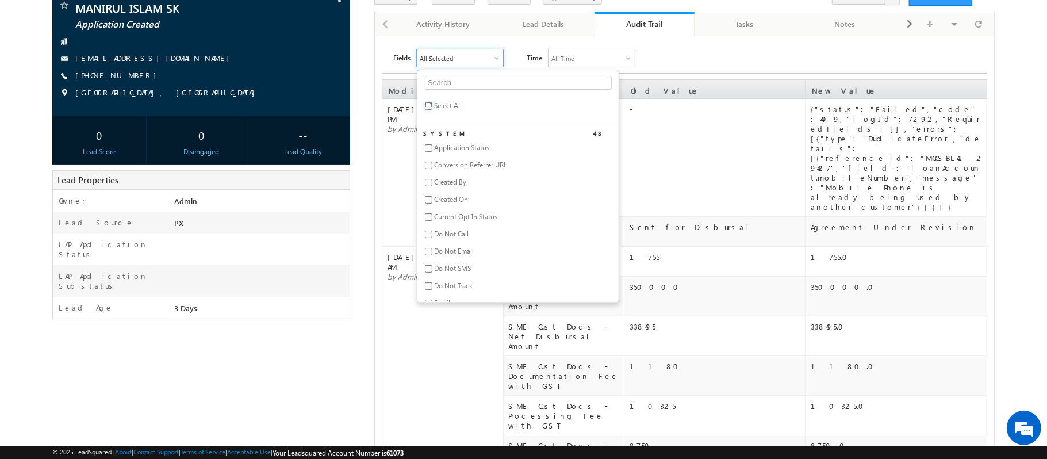
checkbox input "false"
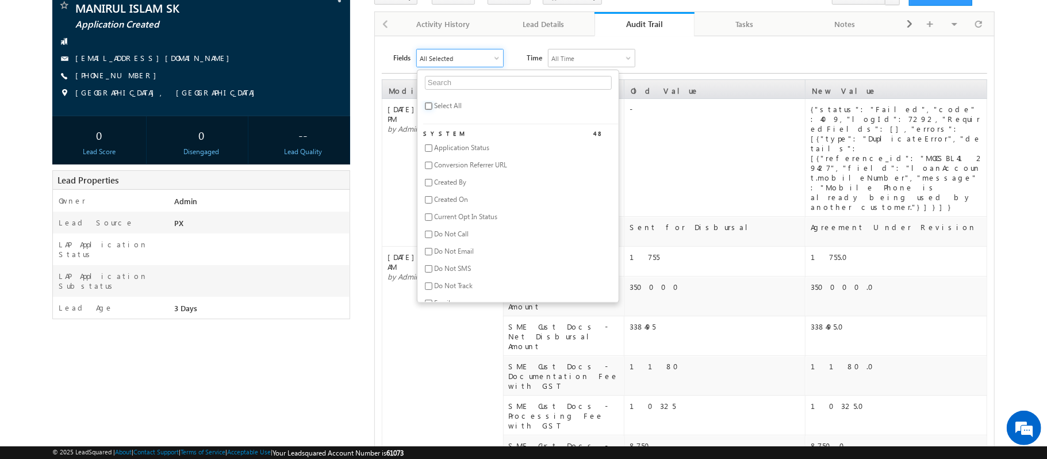
checkbox input "false"
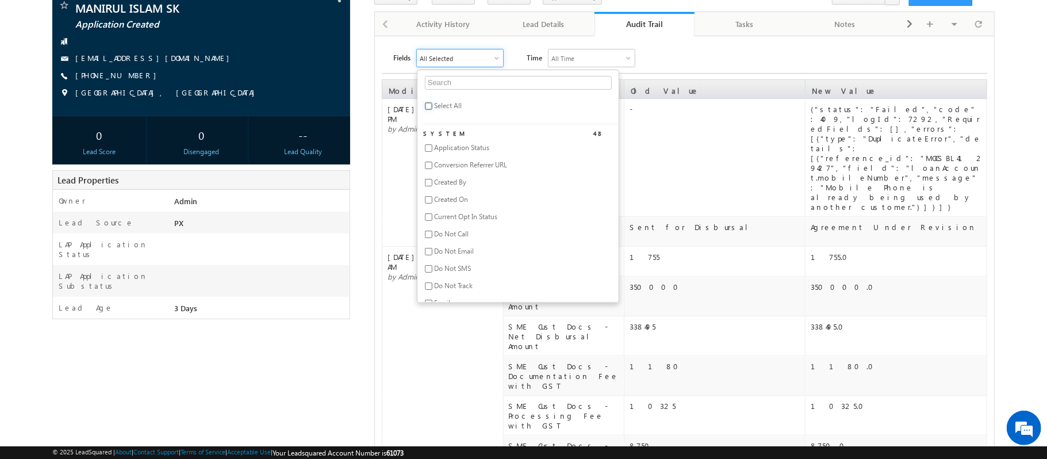
checkbox input "false"
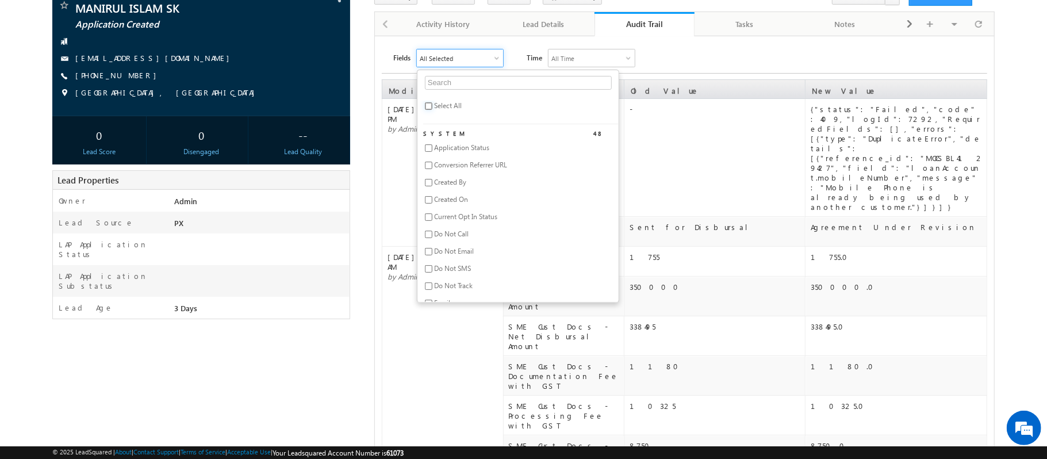
checkbox input "false"
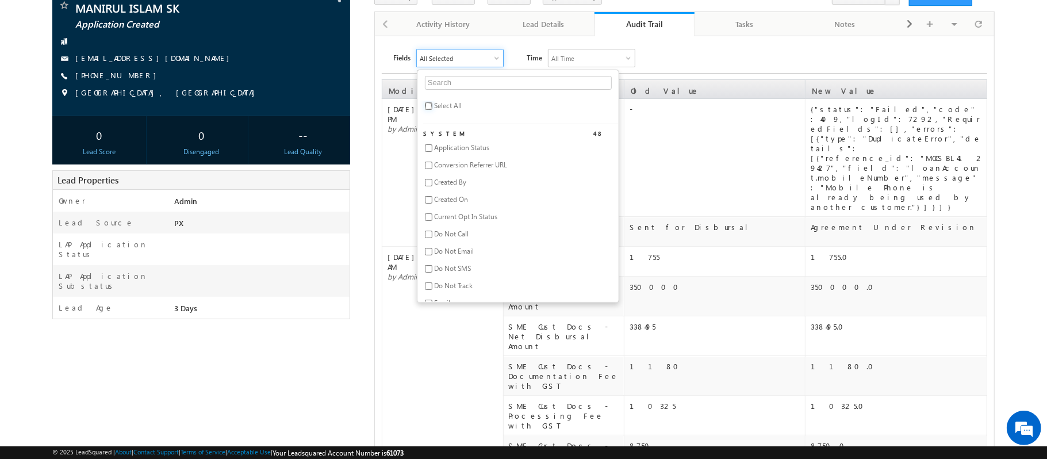
checkbox input "false"
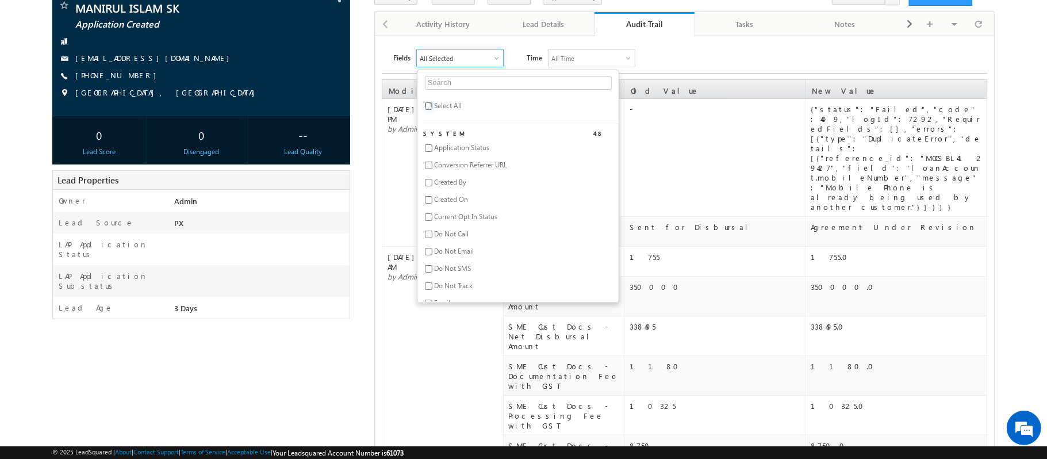
checkbox input "false"
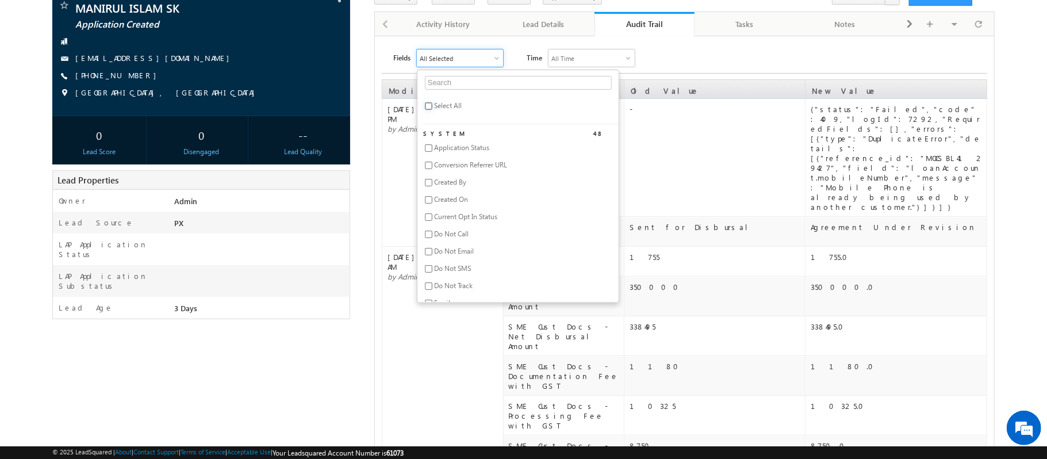
checkbox input "false"
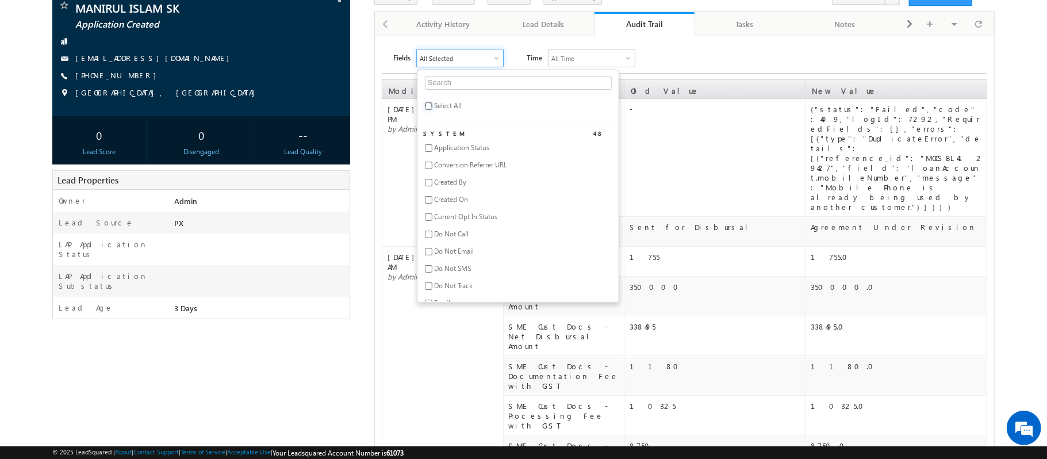
checkbox input "false"
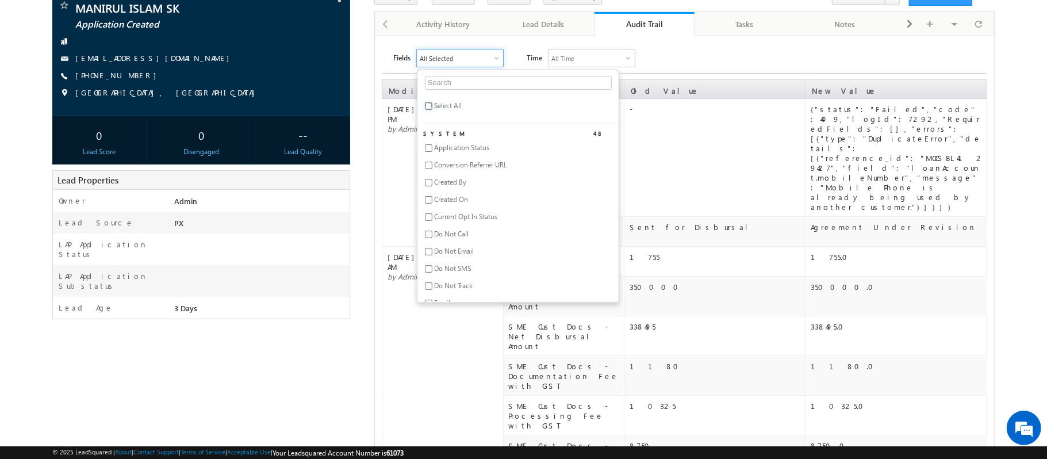
checkbox input "false"
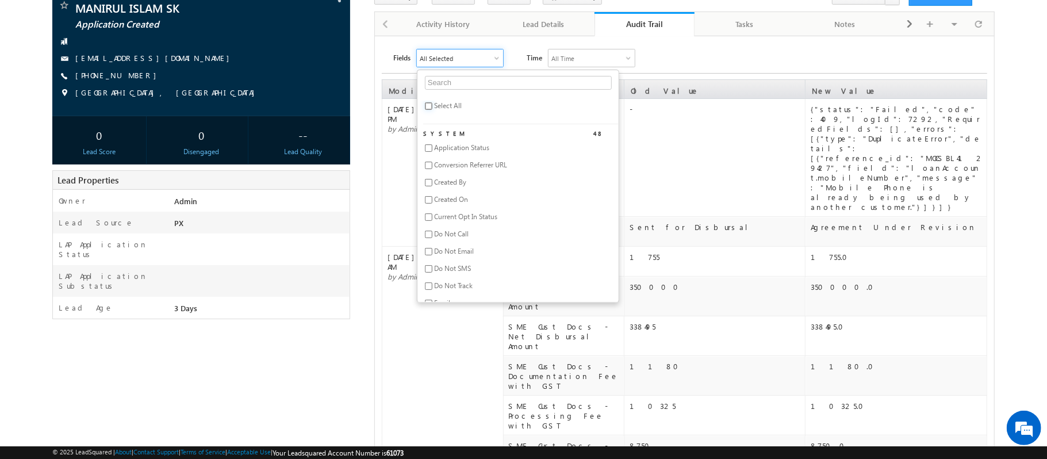
checkbox input "false"
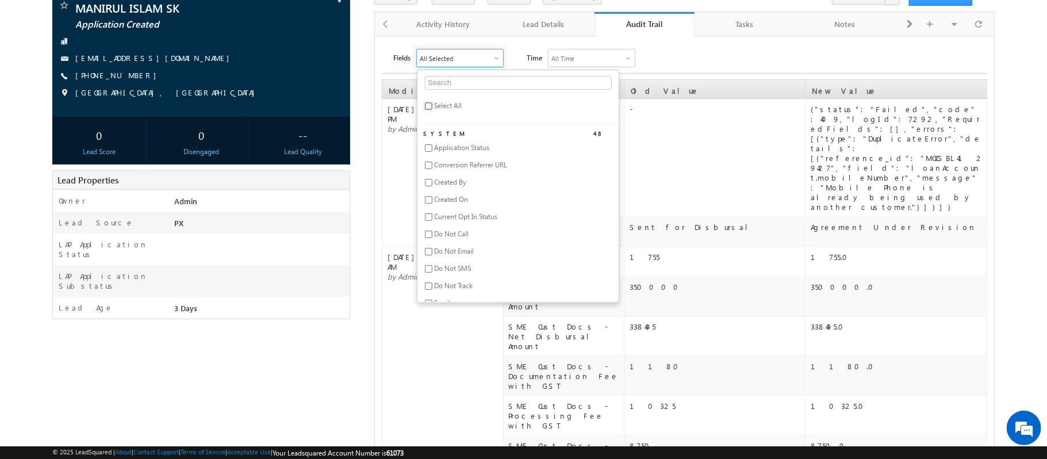
checkbox input "false"
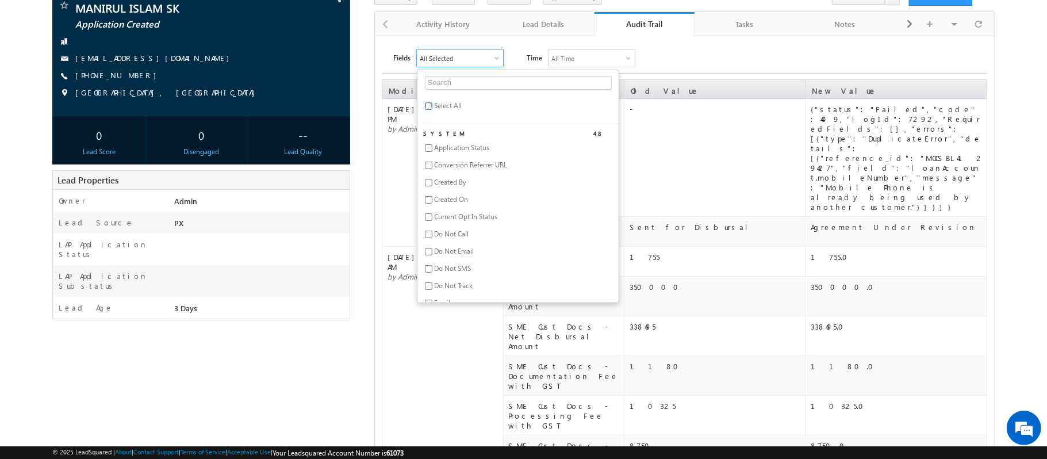
checkbox input "false"
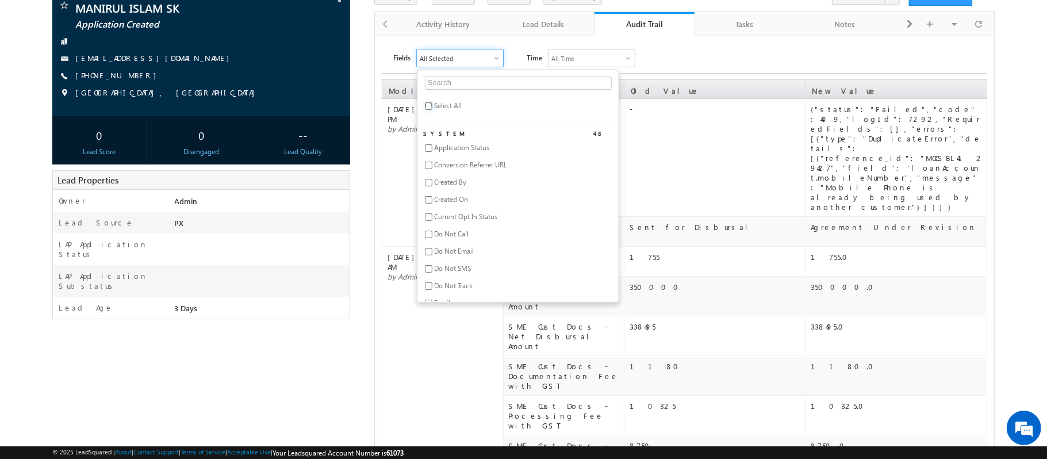
checkbox input "false"
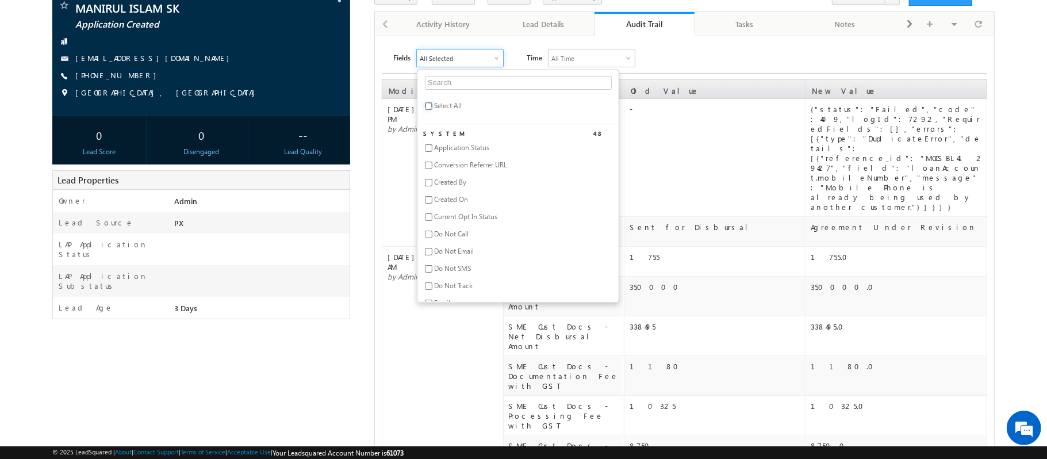
checkbox input "false"
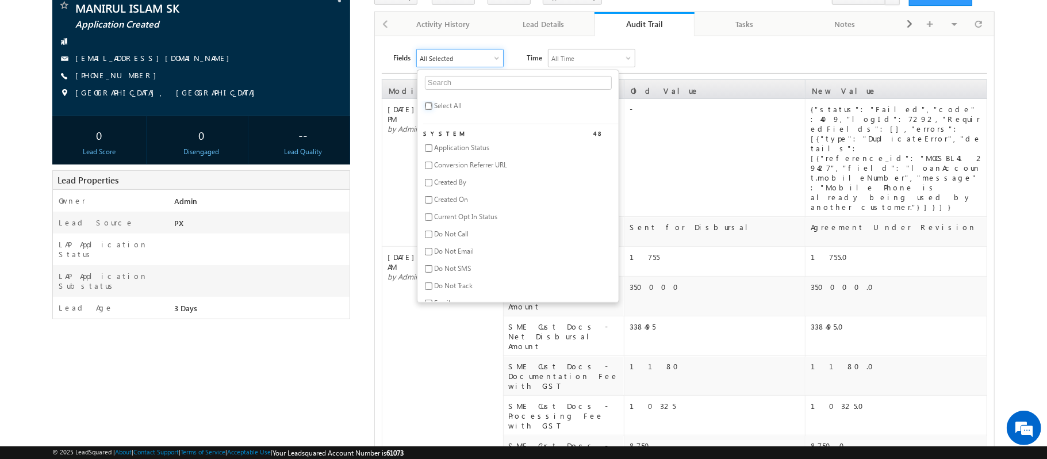
checkbox input "false"
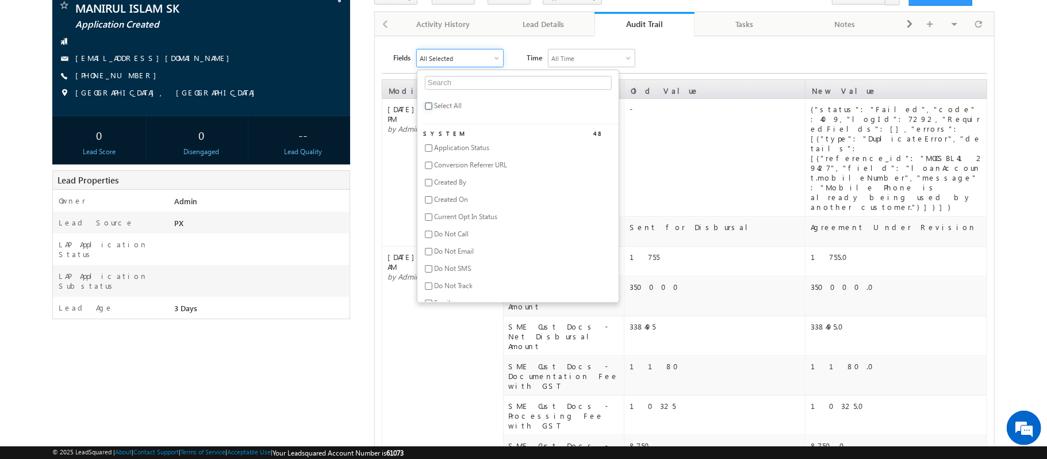
checkbox input "false"
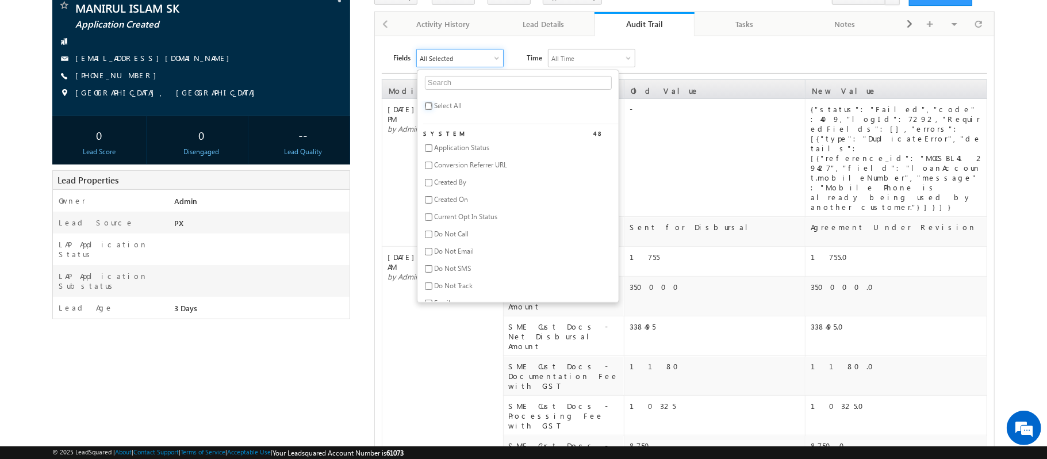
checkbox input "false"
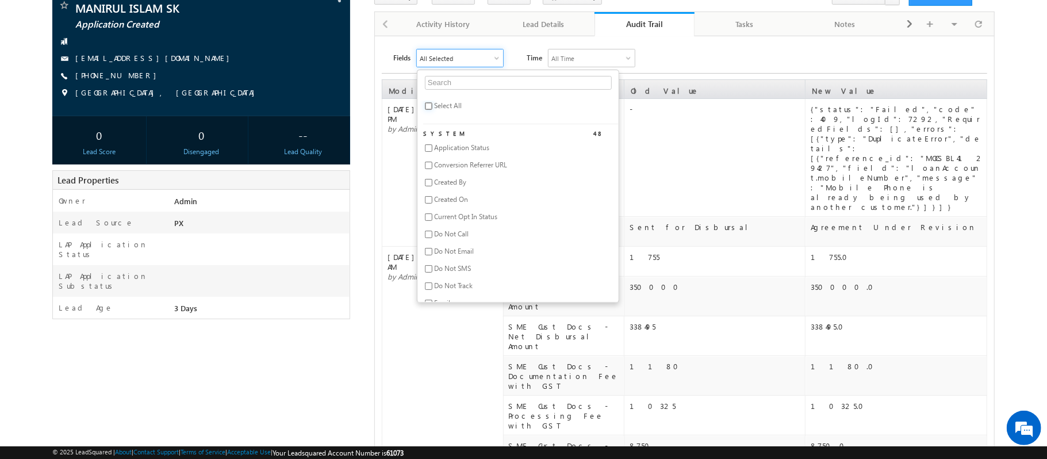
checkbox input "false"
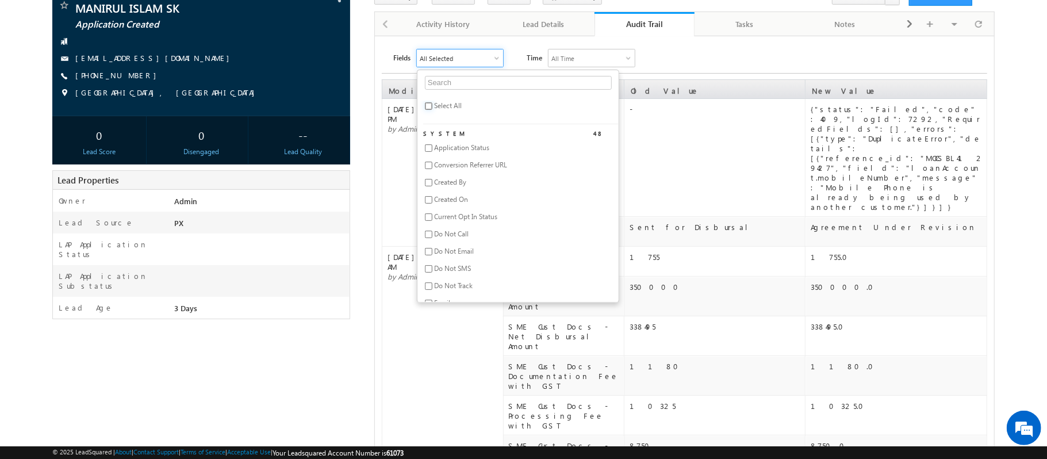
checkbox input "false"
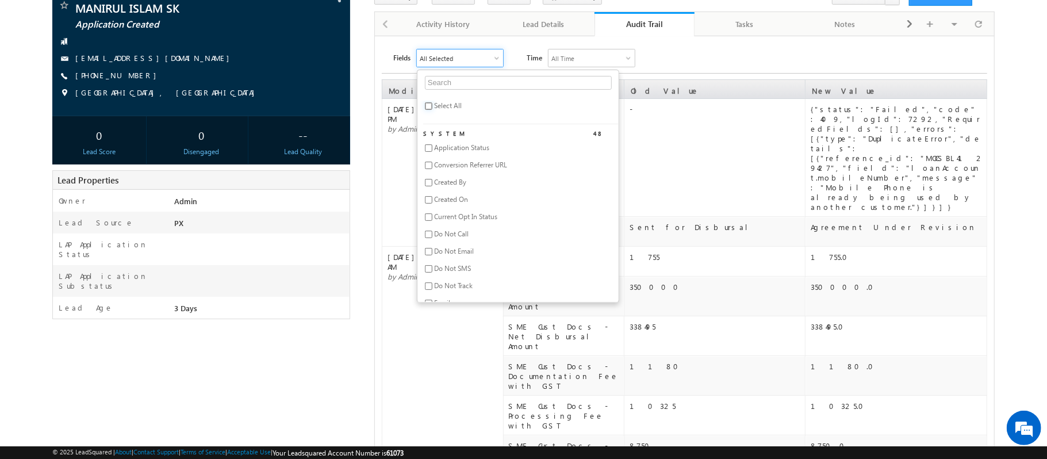
checkbox input "false"
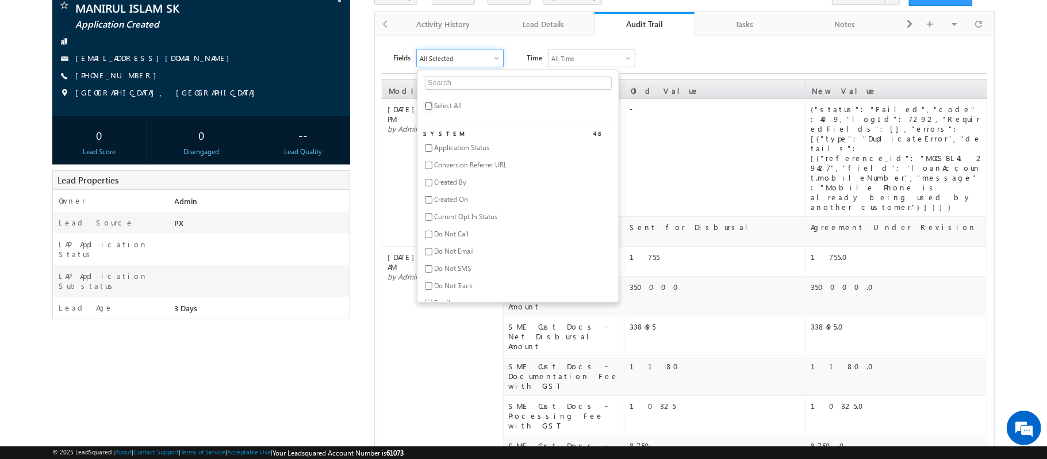
checkbox input "false"
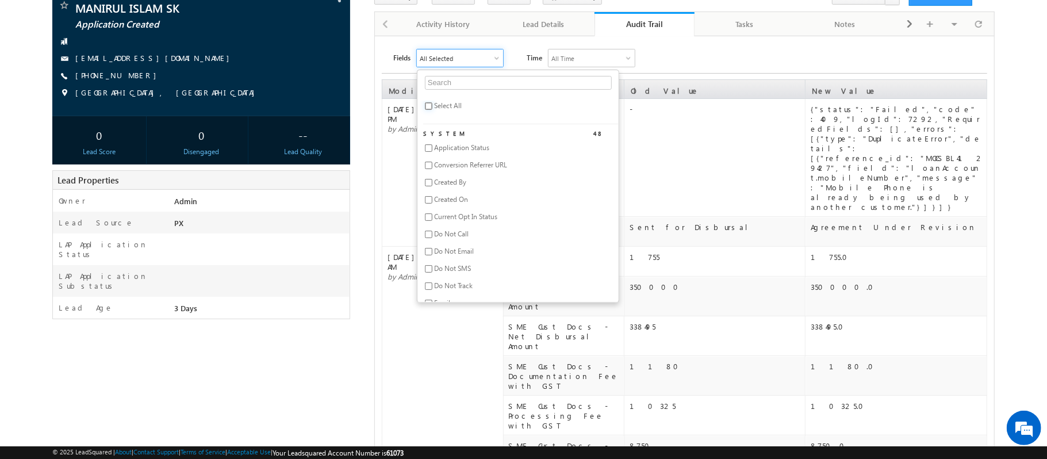
checkbox input "false"
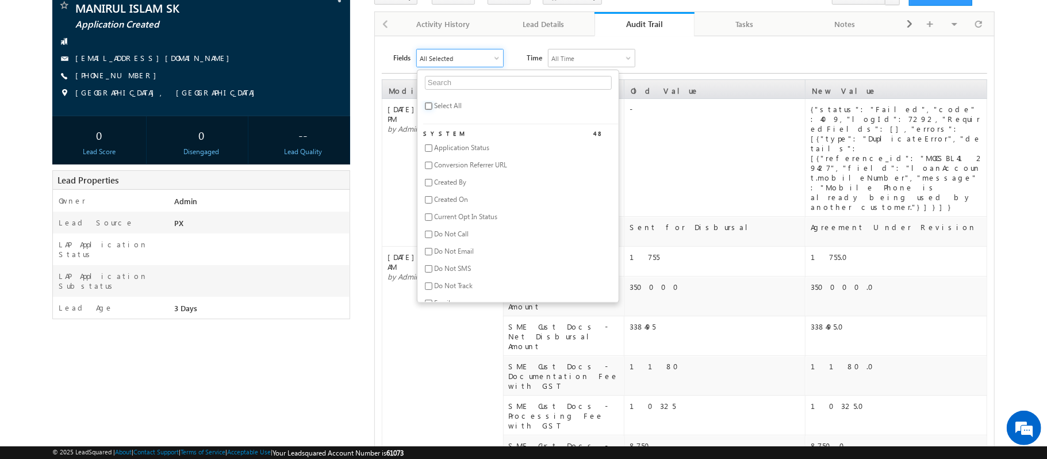
checkbox input "false"
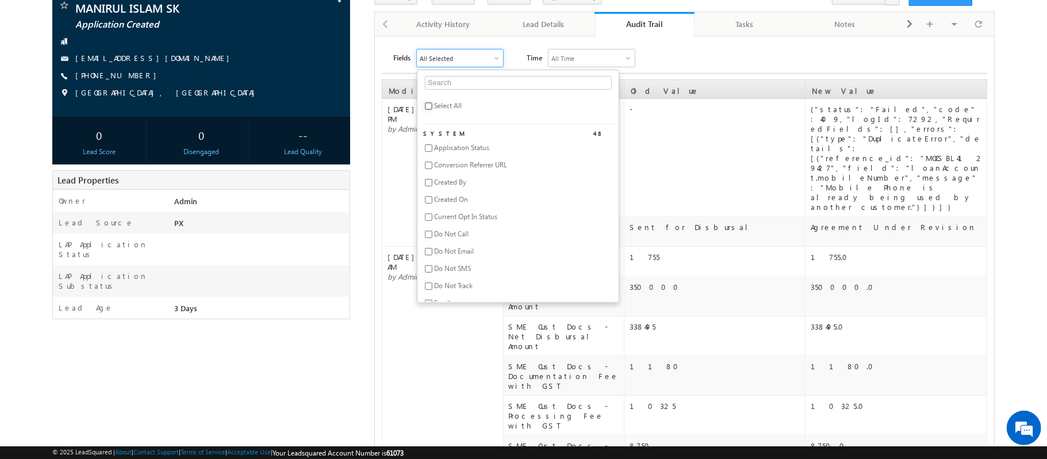
checkbox input "false"
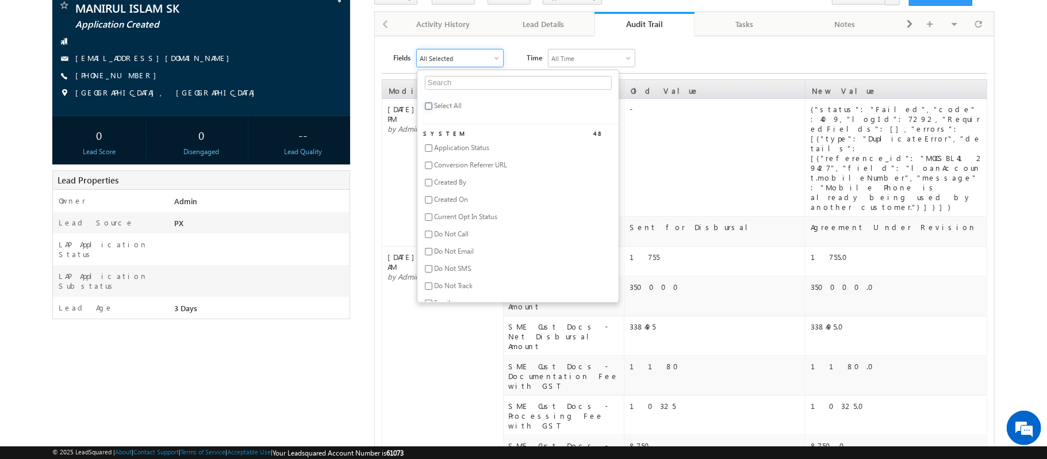
checkbox input "false"
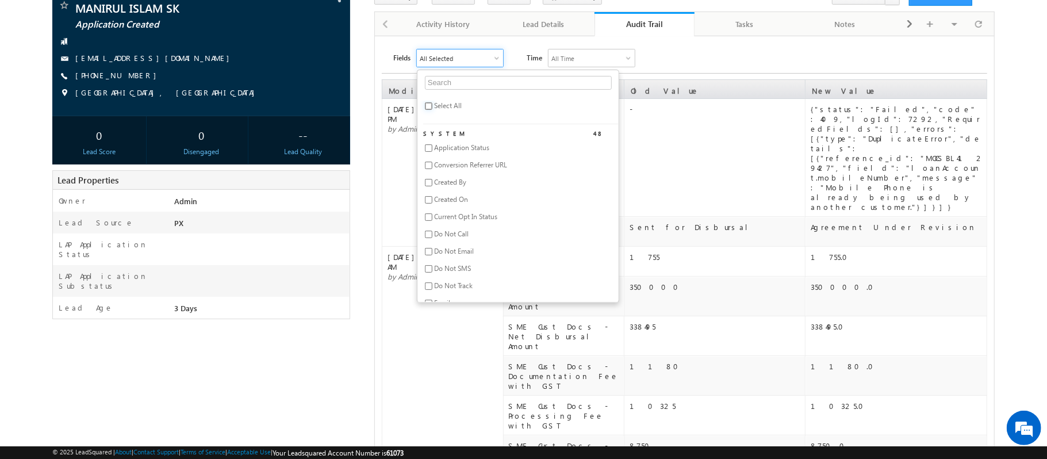
checkbox input "false"
click at [474, 86] on input "text" at bounding box center [518, 83] width 187 height 14
click at [425, 152] on li "Mobile Number" at bounding box center [521, 151] width 196 height 17
click at [427, 152] on input "checkbox" at bounding box center [428, 147] width 7 height 7
click at [691, 129] on td "-" at bounding box center [714, 158] width 181 height 118
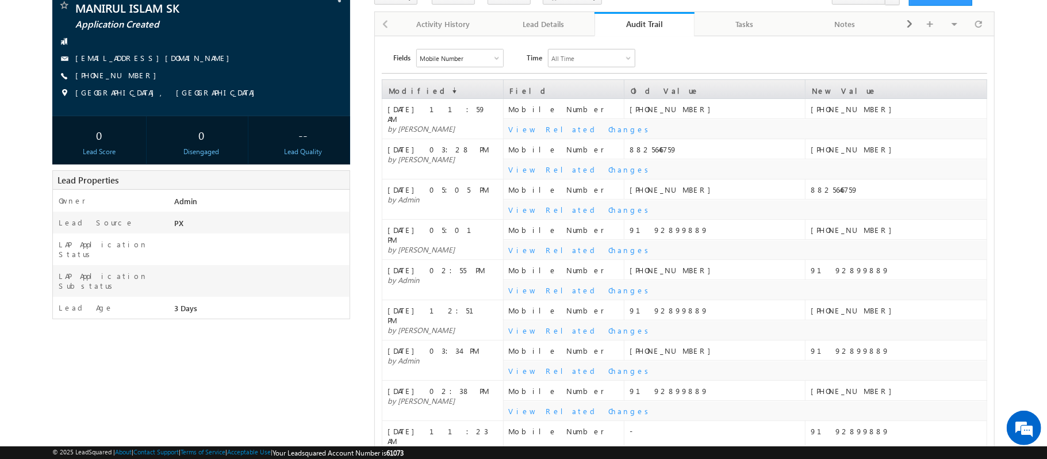
click at [647, 228] on div "9192899889" at bounding box center [717, 230] width 175 height 10
copy div "9192899889"
click at [564, 22] on div "Lead Details" at bounding box center [543, 24] width 81 height 14
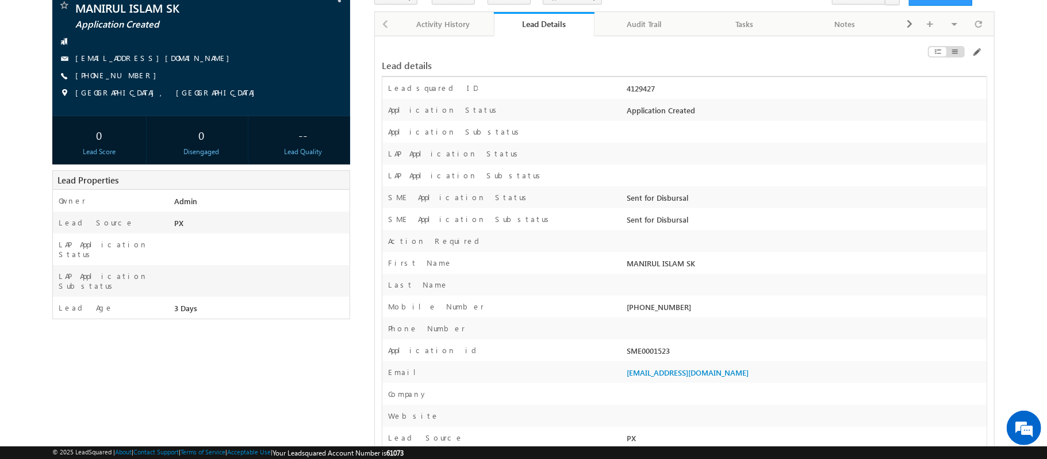
click at [983, 56] on div at bounding box center [892, 54] width 192 height 13
click at [978, 55] on span at bounding box center [976, 52] width 9 height 9
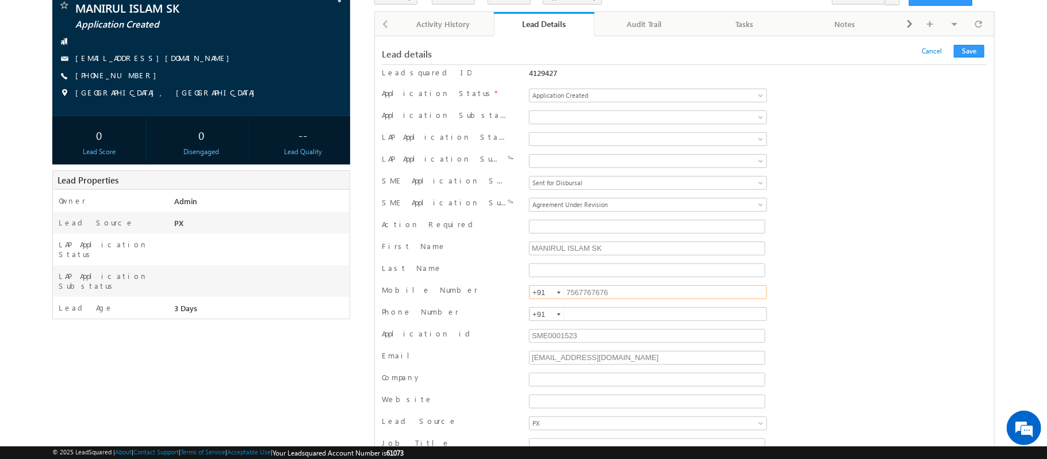
click at [624, 299] on input "7567767676" at bounding box center [648, 292] width 238 height 14
paste input "9192899889"
click at [973, 51] on button "Save" at bounding box center [969, 51] width 30 height 13
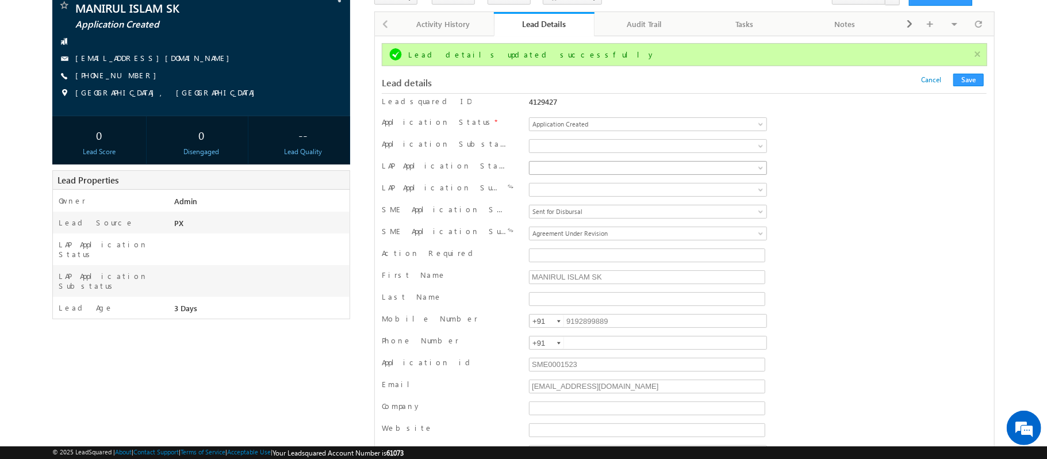
scroll to position [0, 0]
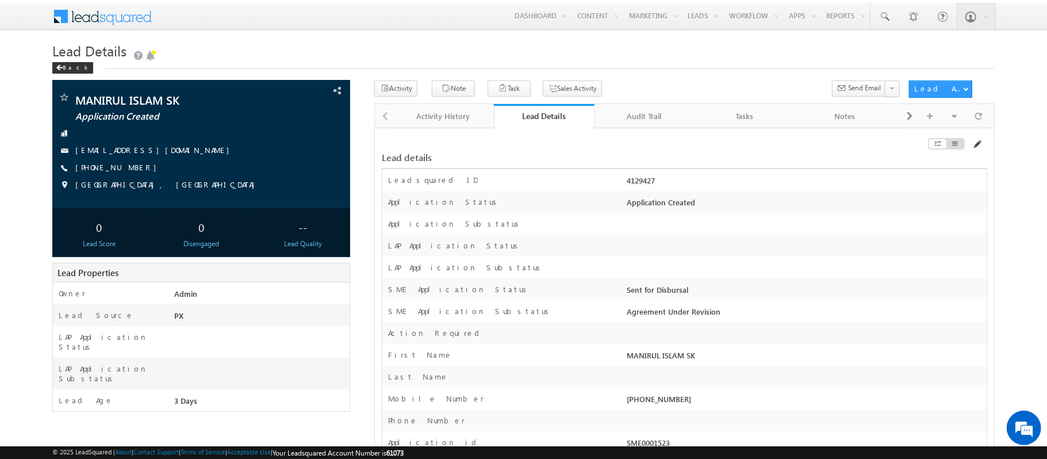
click at [974, 143] on span at bounding box center [977, 144] width 9 height 9
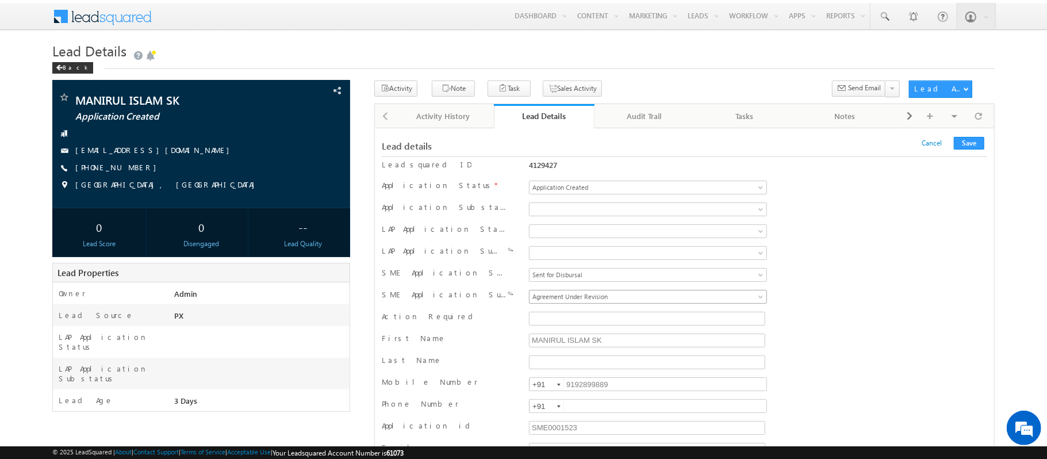
click at [582, 298] on span "Agreement Under Revision" at bounding box center [619, 297] width 179 height 10
click at [970, 147] on button "Save" at bounding box center [969, 143] width 30 height 13
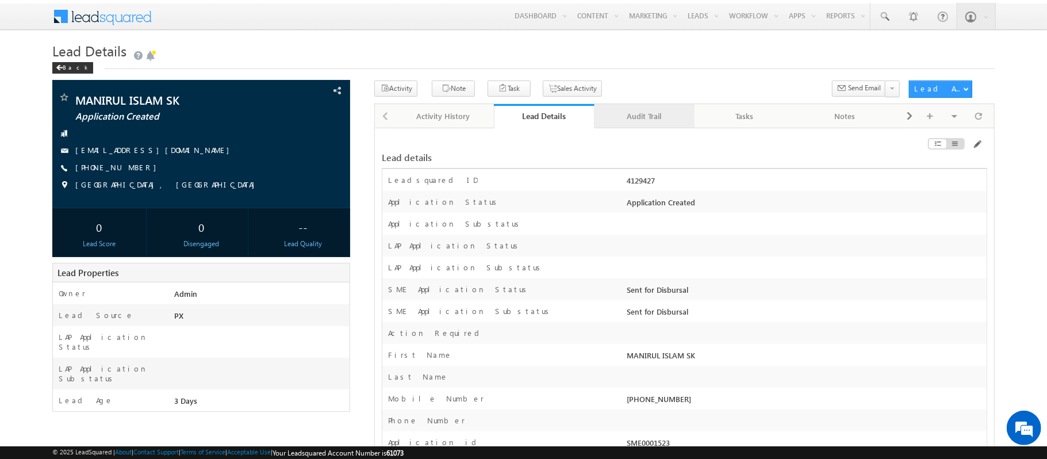
click at [630, 110] on div "Audit Trail" at bounding box center [644, 116] width 81 height 14
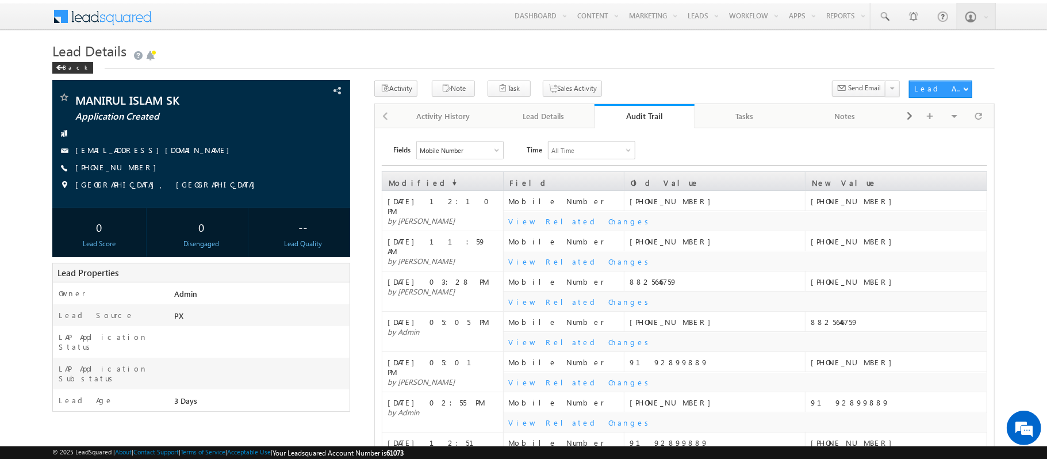
click at [630, 110] on div "Audit Trail" at bounding box center [644, 115] width 83 height 11
click at [472, 152] on div "Mobile Number" at bounding box center [460, 150] width 86 height 17
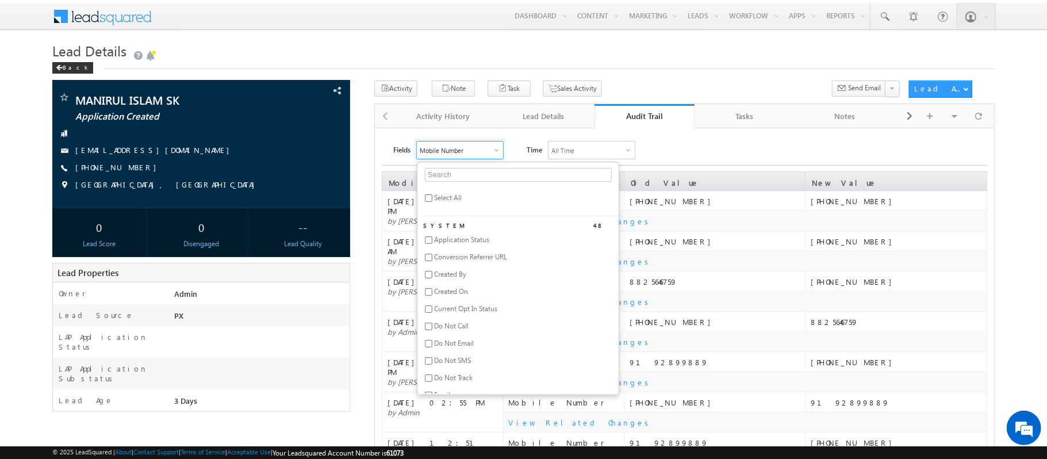
click at [437, 199] on span "Select All" at bounding box center [448, 197] width 28 height 9
click at [706, 164] on div "Fields All Selected Select All System 48 Application Status Conversion Referrer…" at bounding box center [685, 372] width 606 height 462
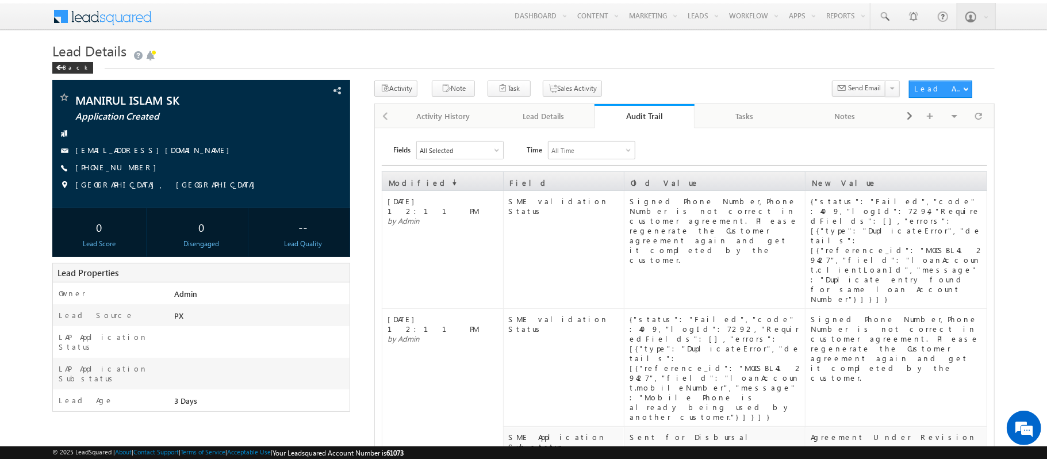
click at [664, 117] on div "Audit Trail" at bounding box center [644, 115] width 83 height 11
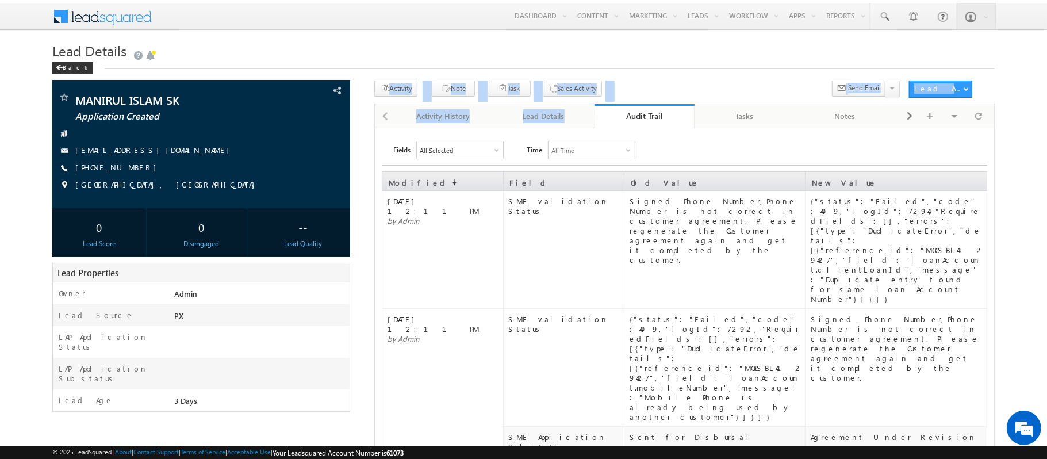
drag, startPoint x: 650, startPoint y: 97, endPoint x: 618, endPoint y: 109, distance: 34.4
click at [626, 115] on div "Audit Trail" at bounding box center [644, 115] width 83 height 11
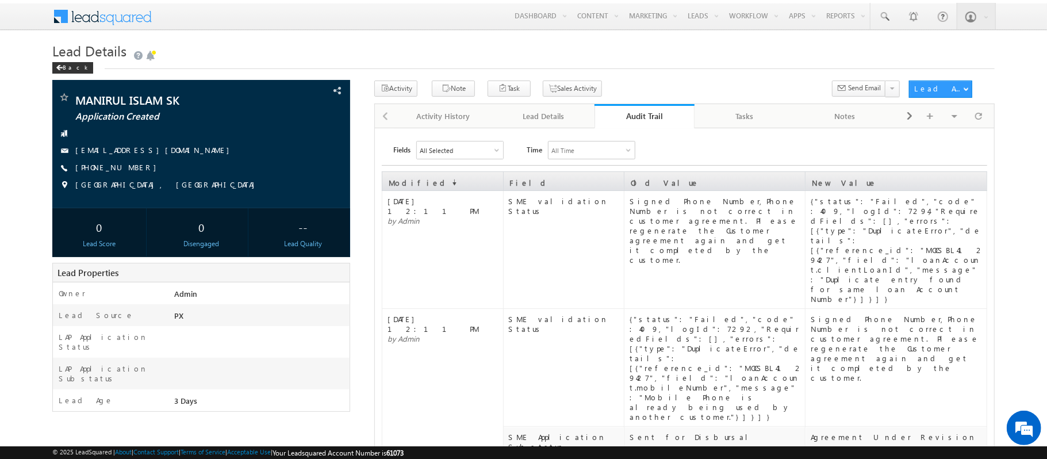
click at [637, 64] on div "Back" at bounding box center [523, 65] width 943 height 7
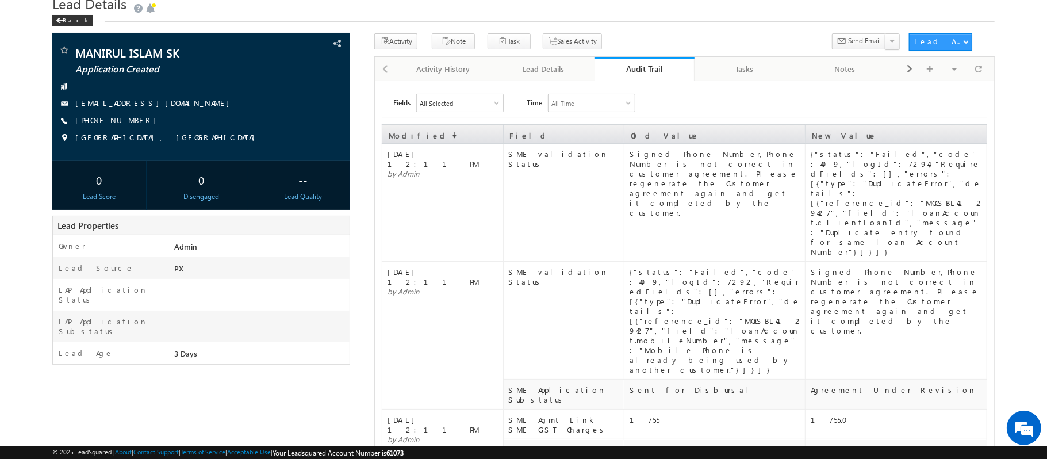
scroll to position [48, 0]
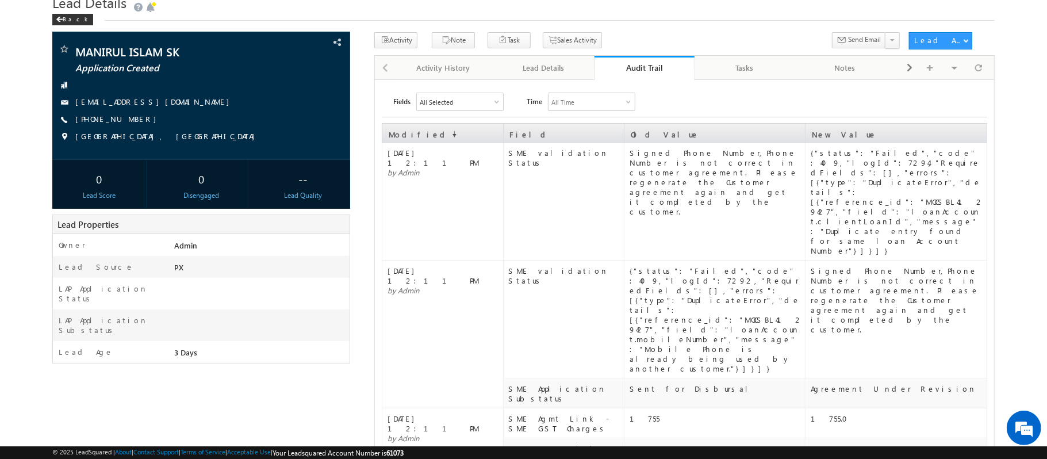
click at [495, 102] on div "All Selected" at bounding box center [460, 101] width 86 height 17
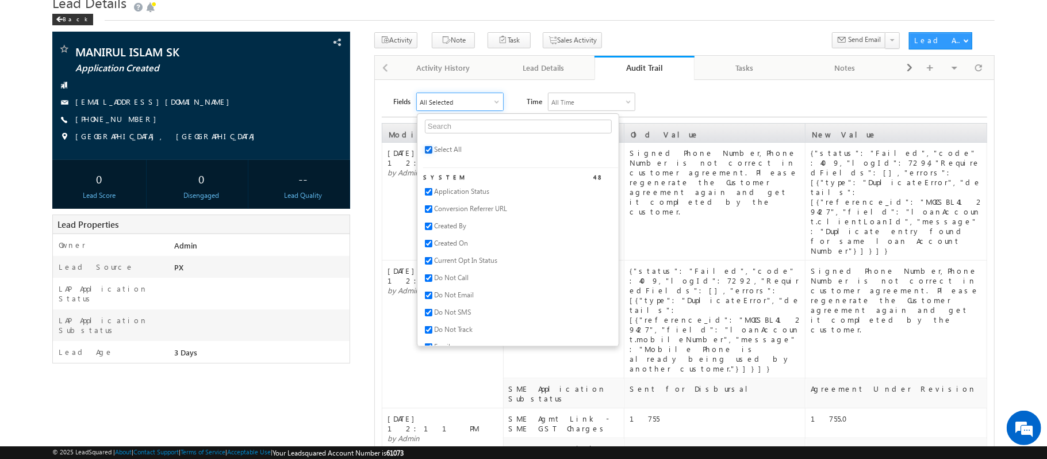
click at [433, 152] on input "checkbox" at bounding box center [428, 149] width 7 height 7
click at [471, 127] on input "text" at bounding box center [518, 127] width 187 height 14
click at [435, 212] on li "Email" at bounding box center [521, 212] width 196 height 17
click at [429, 212] on input "checkbox" at bounding box center [428, 208] width 7 height 7
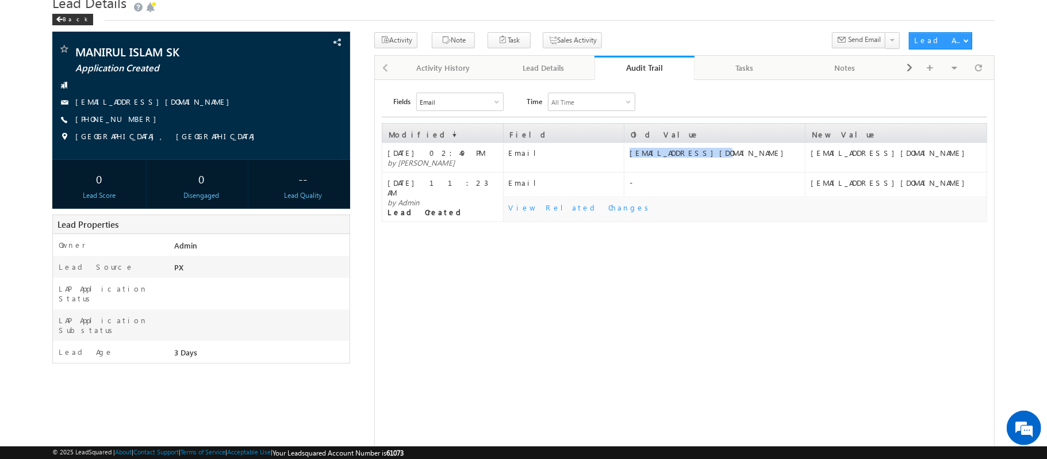
drag, startPoint x: 709, startPoint y: 155, endPoint x: 625, endPoint y: 158, distance: 84.6
click at [625, 158] on td "testmassme@moc.com" at bounding box center [714, 158] width 181 height 30
copy div "testmassme@moc.com"
click at [548, 59] on link "Lead Details" at bounding box center [544, 68] width 101 height 24
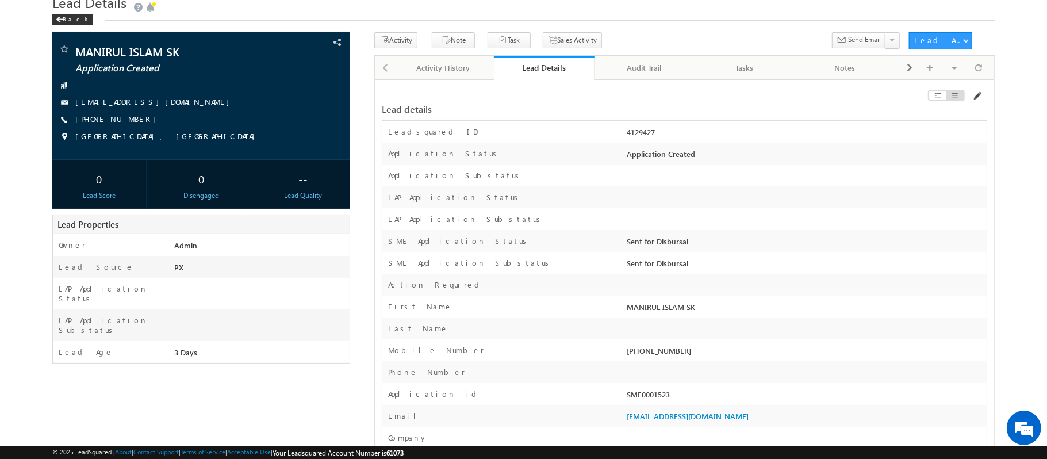
click at [976, 97] on span at bounding box center [977, 95] width 9 height 9
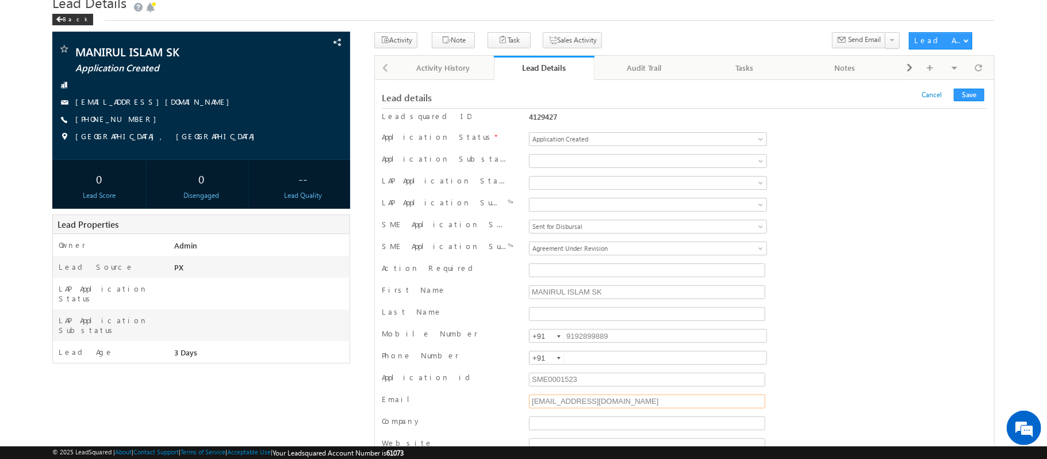
click at [633, 406] on input "karthikarivu.u@gmail.com" at bounding box center [647, 402] width 236 height 14
paste input "testmassme@moc"
click at [963, 95] on button "Save" at bounding box center [969, 95] width 30 height 13
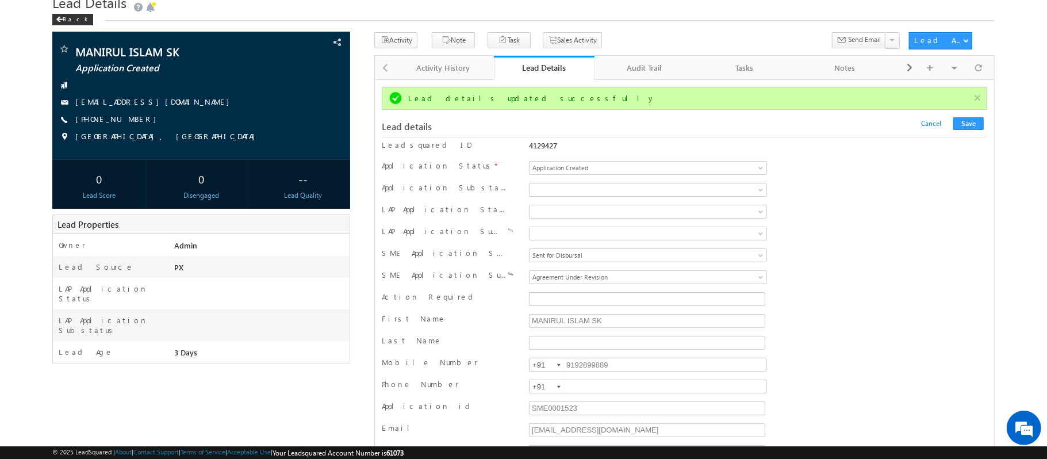
scroll to position [0, 0]
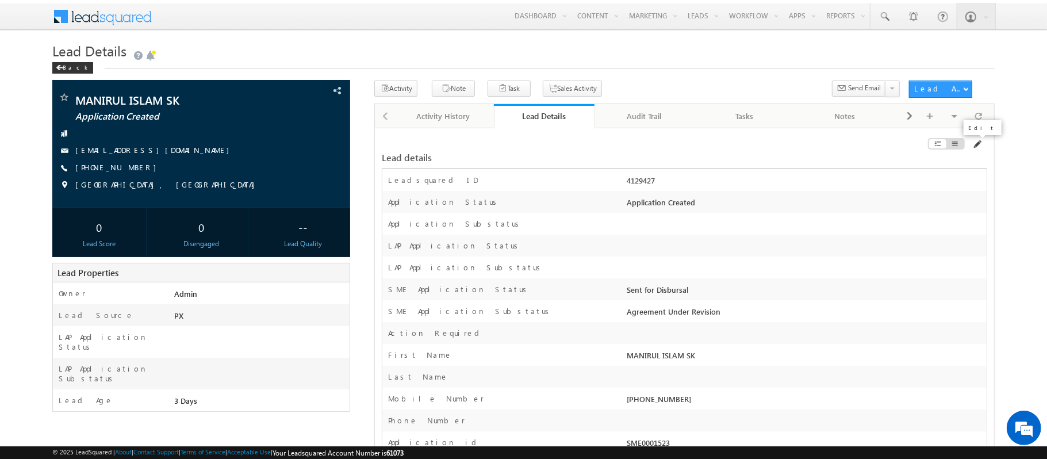
click at [980, 141] on span at bounding box center [977, 144] width 9 height 9
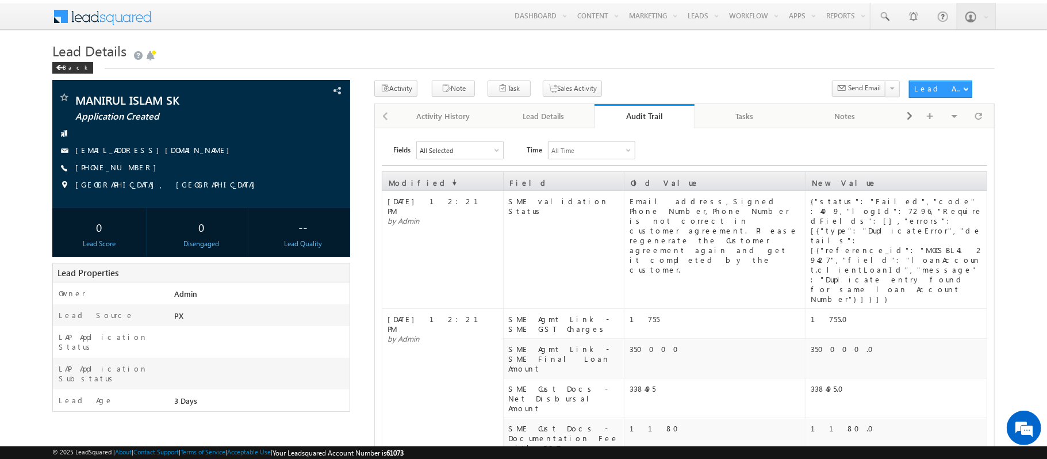
drag, startPoint x: 550, startPoint y: 116, endPoint x: 874, endPoint y: 198, distance: 334.8
click at [550, 116] on div "Lead Details" at bounding box center [543, 116] width 81 height 14
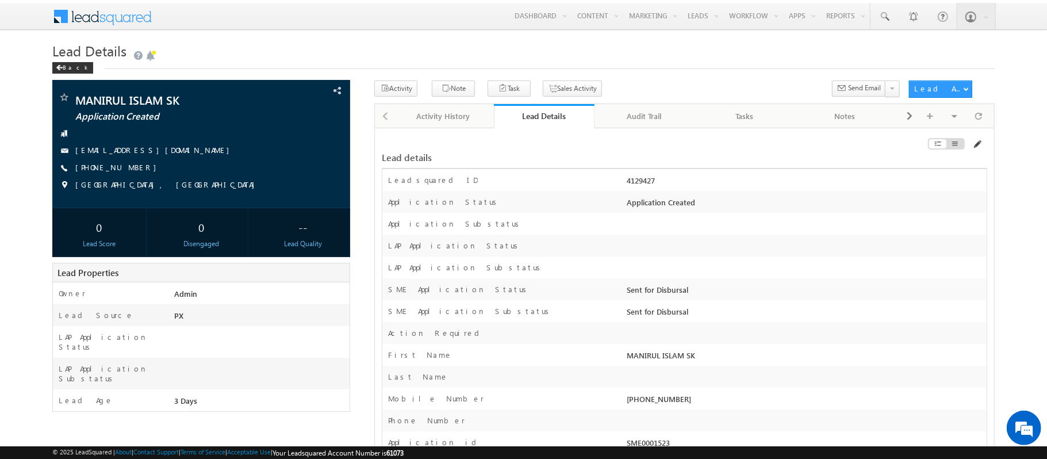
click at [974, 149] on span at bounding box center [977, 144] width 9 height 9
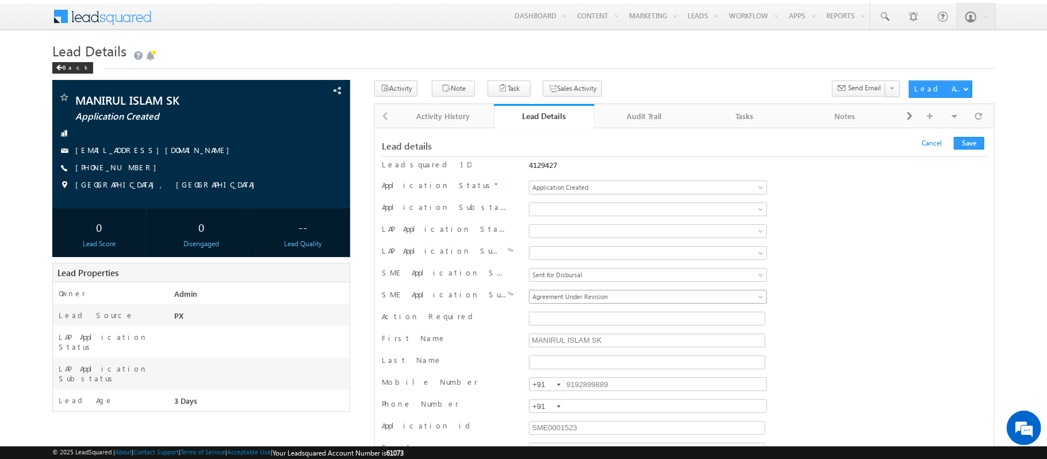
click at [640, 302] on span "Agreement Under Revision" at bounding box center [619, 297] width 179 height 10
click at [969, 139] on button "Save" at bounding box center [969, 143] width 30 height 13
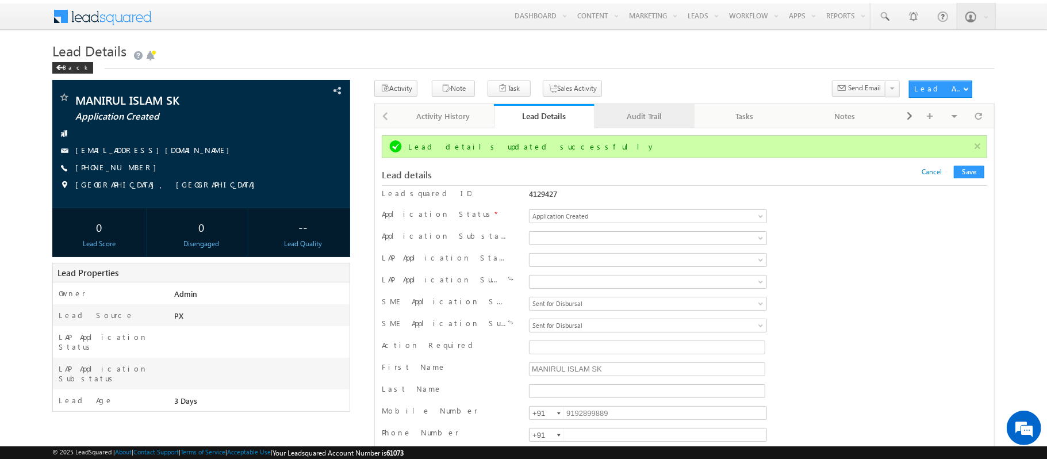
click at [642, 118] on div "Audit Trail" at bounding box center [644, 116] width 81 height 14
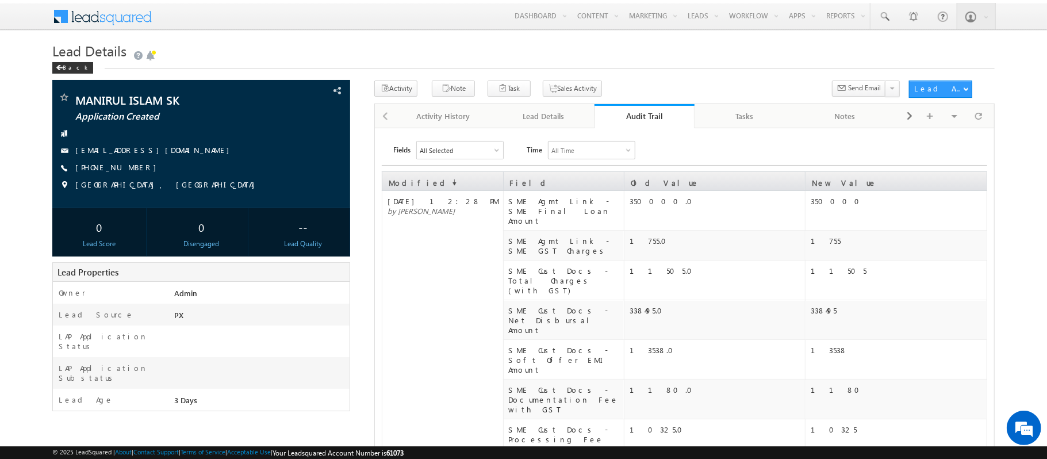
click at [642, 118] on div "Audit Trail" at bounding box center [644, 115] width 83 height 11
click at [606, 109] on link "Audit Trail" at bounding box center [645, 116] width 101 height 24
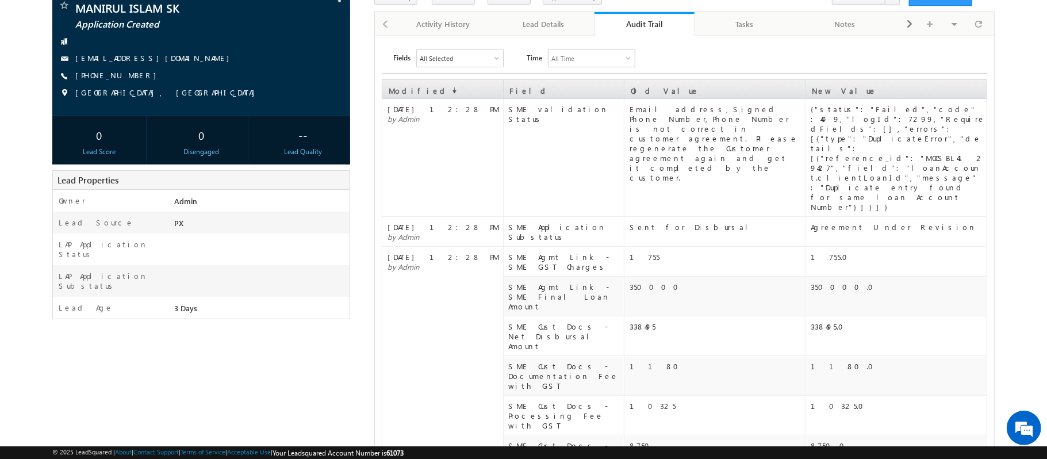
scroll to position [94, 0]
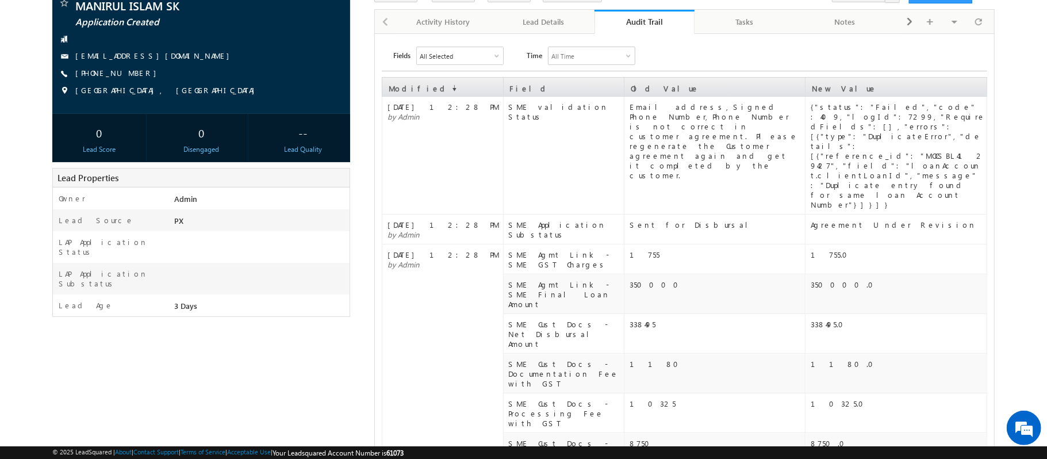
click at [717, 244] on td "1755" at bounding box center [714, 259] width 181 height 30
click at [560, 29] on div "Lead Details" at bounding box center [543, 22] width 81 height 14
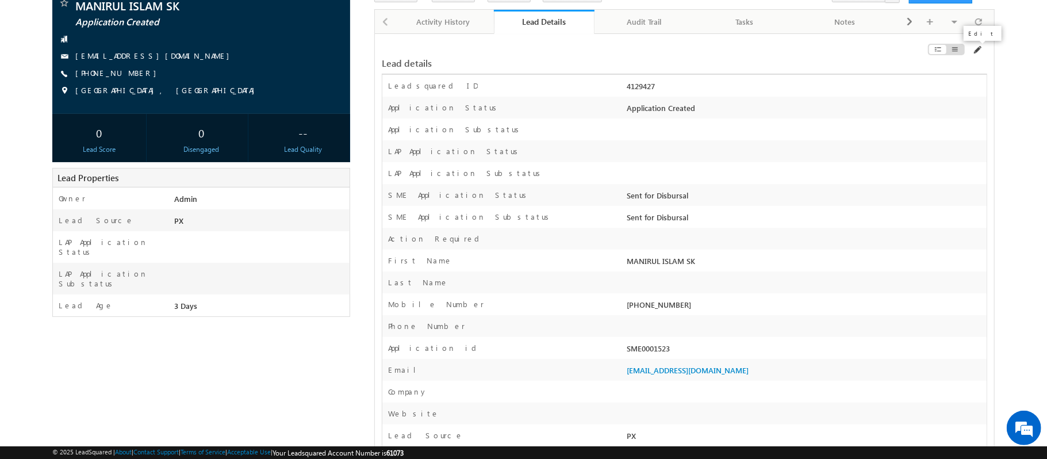
click at [973, 51] on span at bounding box center [977, 49] width 9 height 9
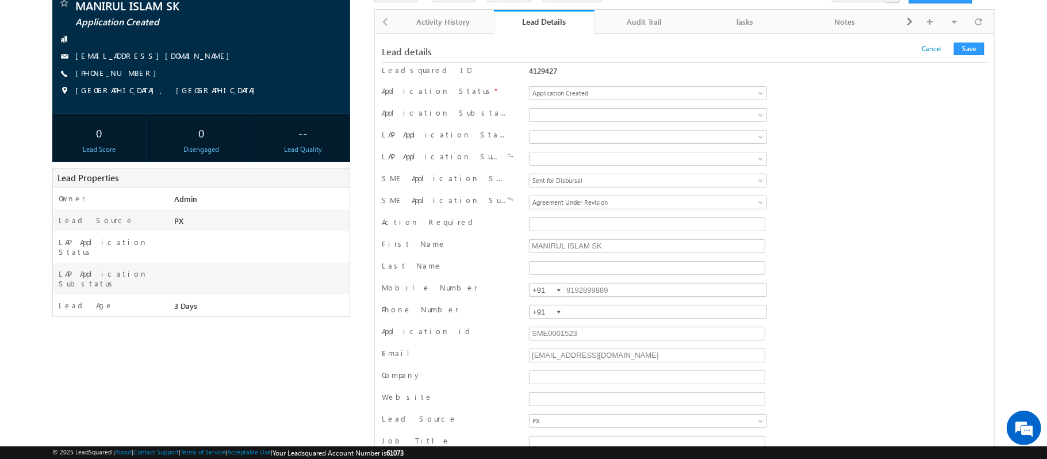
click at [594, 206] on span "Agreement Under Revision" at bounding box center [619, 202] width 179 height 10
click at [976, 53] on button "Save" at bounding box center [969, 49] width 30 height 13
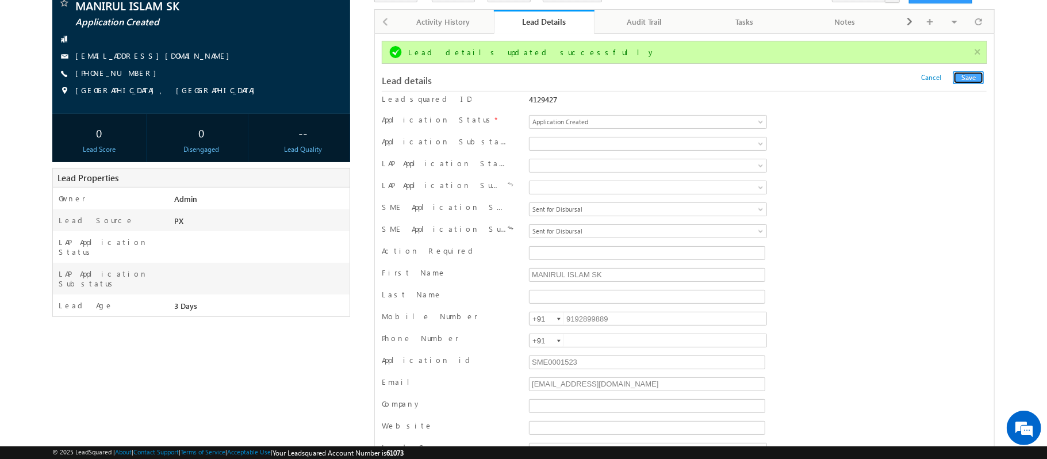
scroll to position [0, 0]
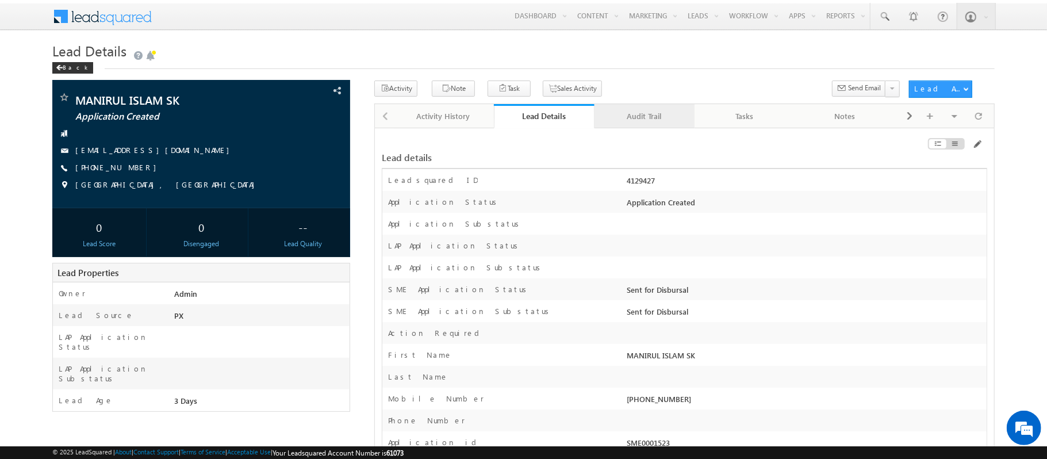
click at [652, 109] on link "Audit Trail" at bounding box center [645, 116] width 101 height 24
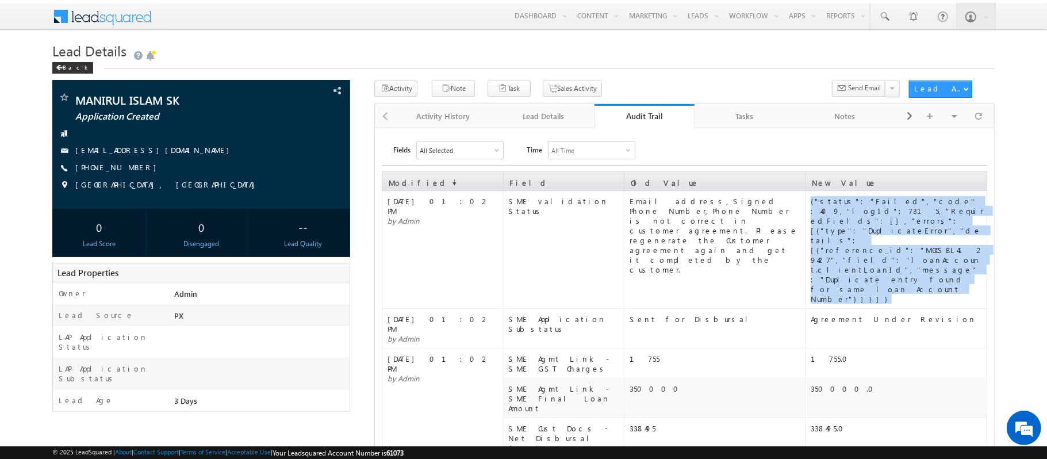
drag, startPoint x: 939, startPoint y: 247, endPoint x: 808, endPoint y: 199, distance: 140.3
click at [808, 199] on td "{"status":"Failed","code":409,"logId":7315,"RequiredFields":[],"errors":[{"type…" at bounding box center [897, 250] width 182 height 118
copy div "{"status":"Failed","code":409,"logId":7315,"RequiredFields":[],"errors":[{"type…"
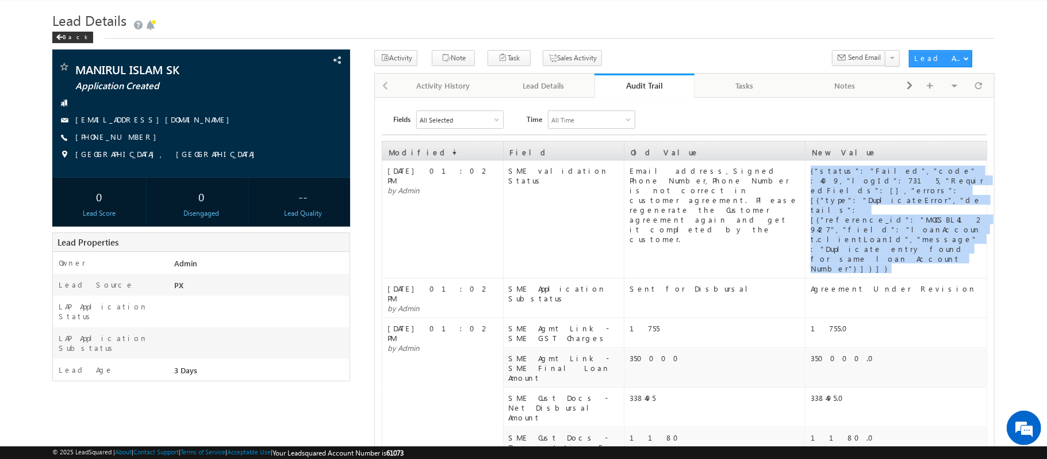
scroll to position [31, 0]
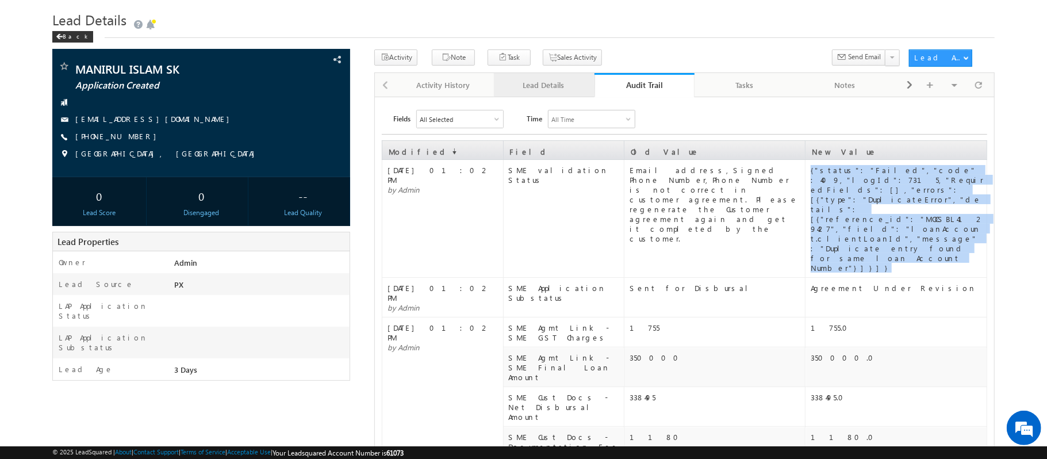
click at [545, 89] on div "Lead Details" at bounding box center [543, 85] width 81 height 14
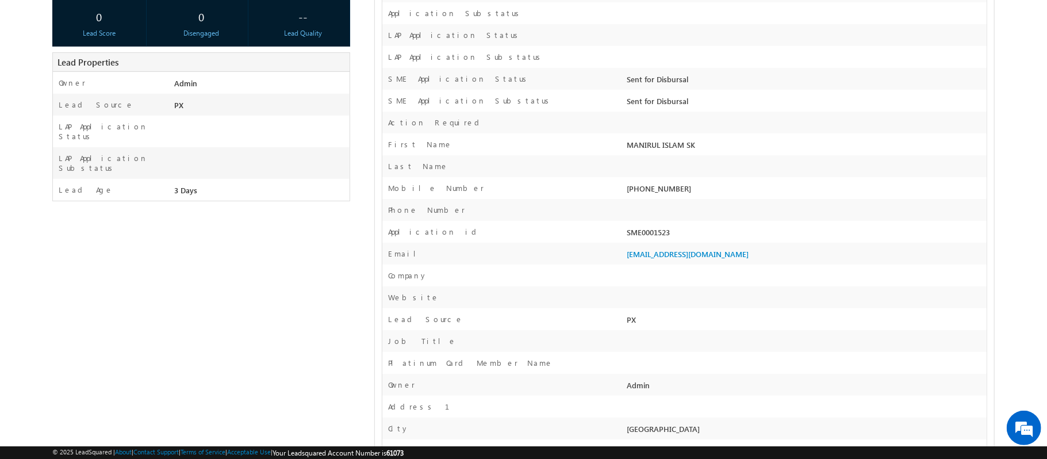
scroll to position [60, 0]
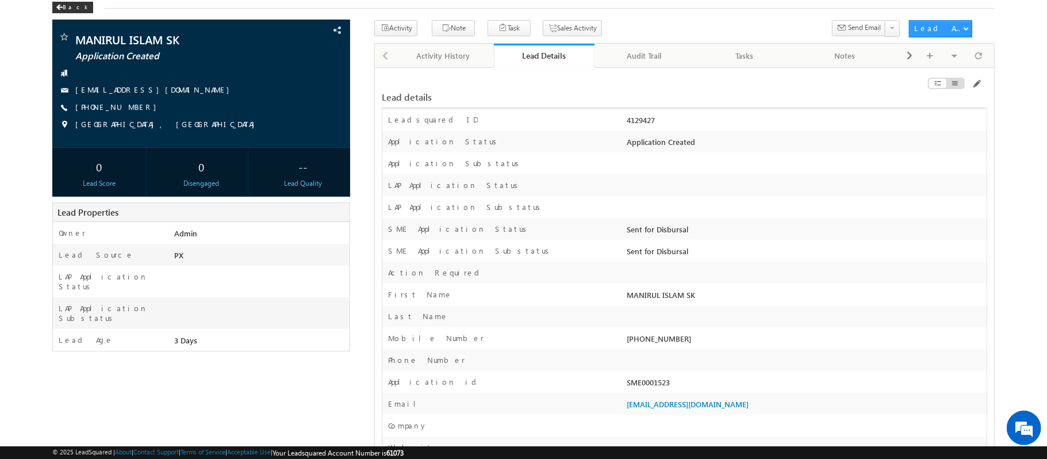
drag, startPoint x: 678, startPoint y: 115, endPoint x: 629, endPoint y: 118, distance: 49.0
click at [629, 118] on div "4129427" at bounding box center [806, 122] width 362 height 16
copy div "4129427"
